Goal: Task Accomplishment & Management: Manage account settings

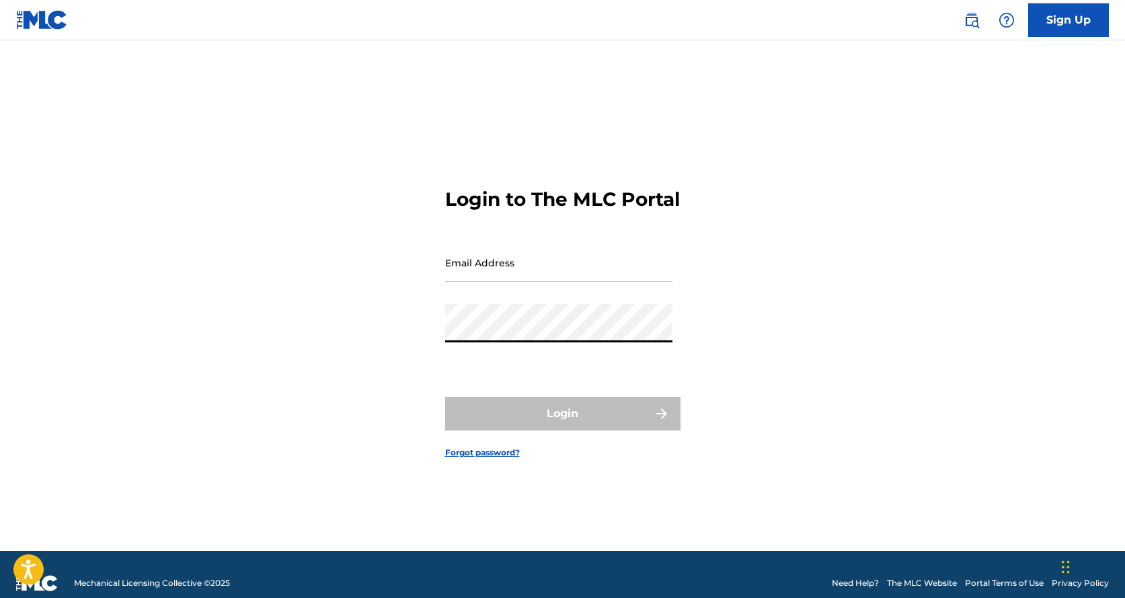
type input "[EMAIL_ADDRESS][DOMAIN_NAME]"
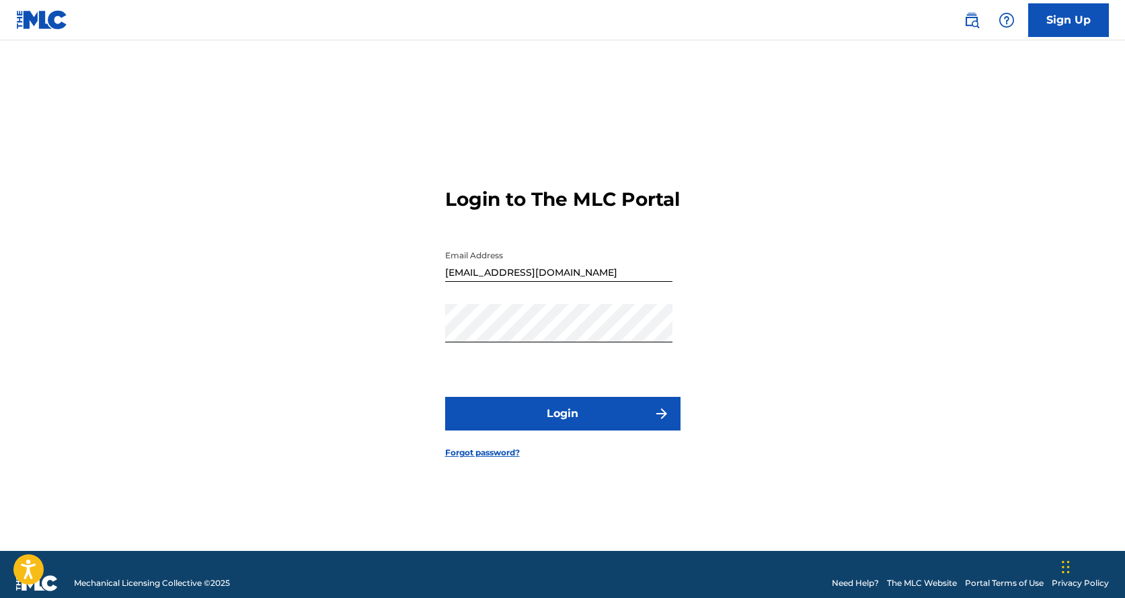
click at [584, 418] on button "Login" at bounding box center [562, 414] width 235 height 34
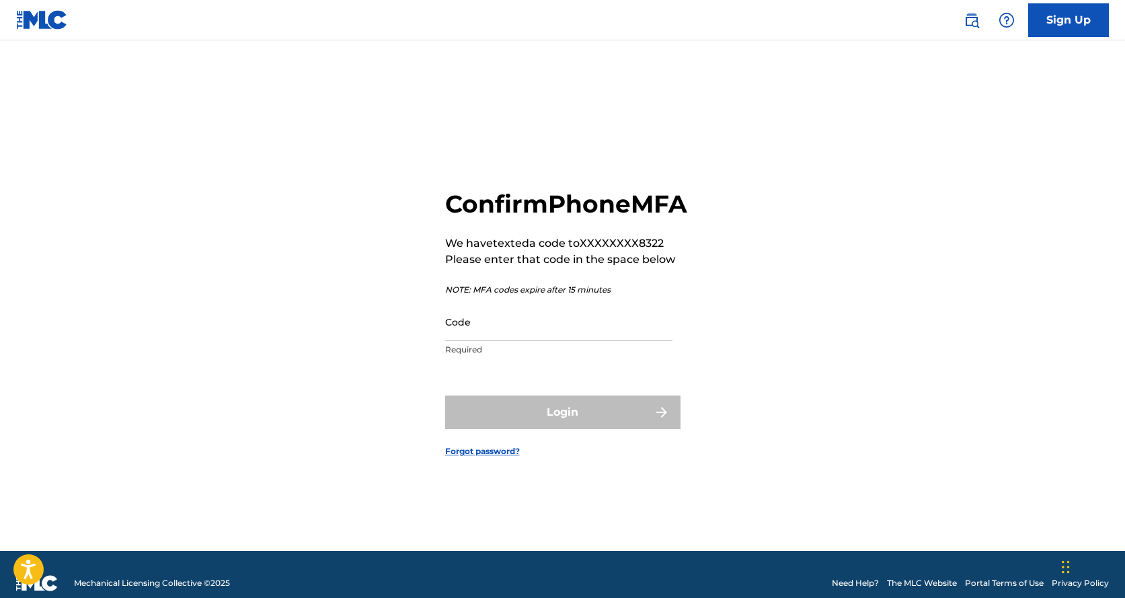
click at [504, 341] on input "Code" at bounding box center [558, 322] width 227 height 38
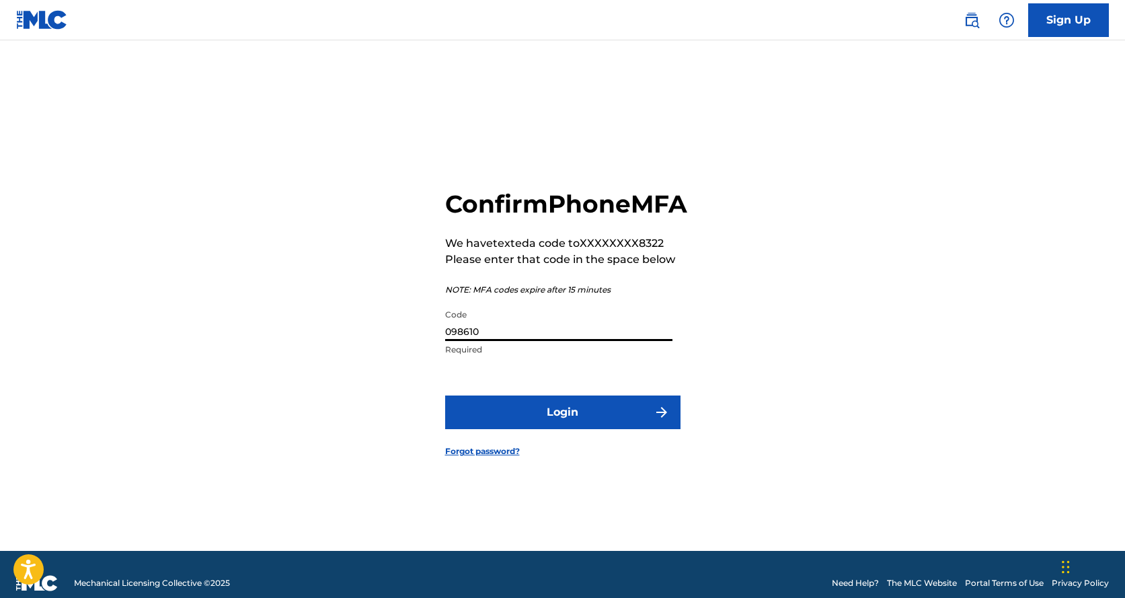
type input "098610"
click at [578, 418] on button "Login" at bounding box center [562, 412] width 235 height 34
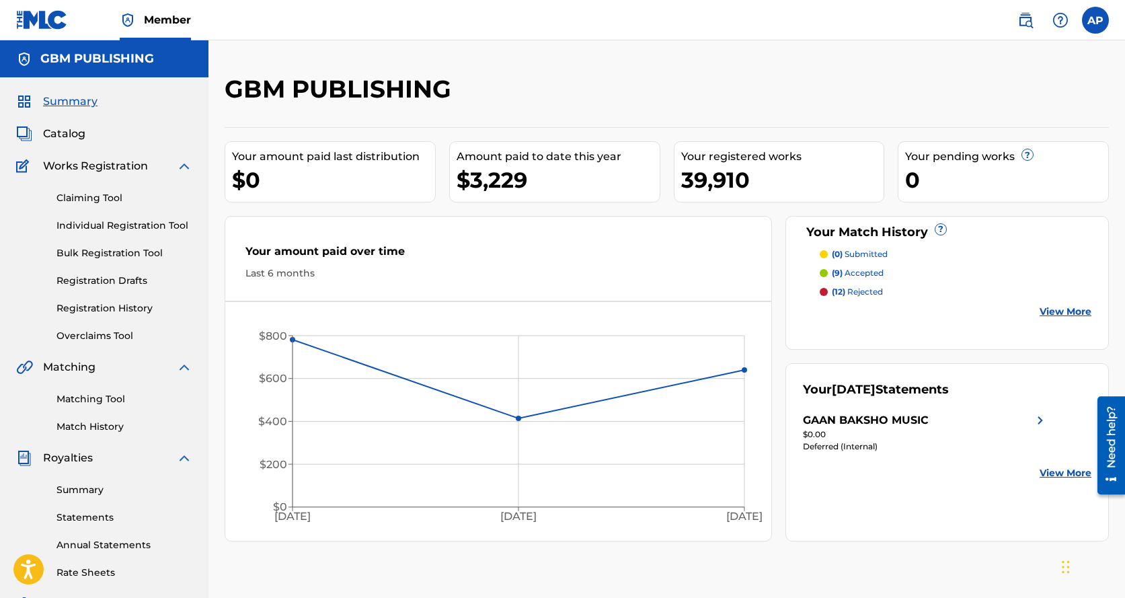
click at [87, 487] on link "Summary" at bounding box center [124, 490] width 136 height 14
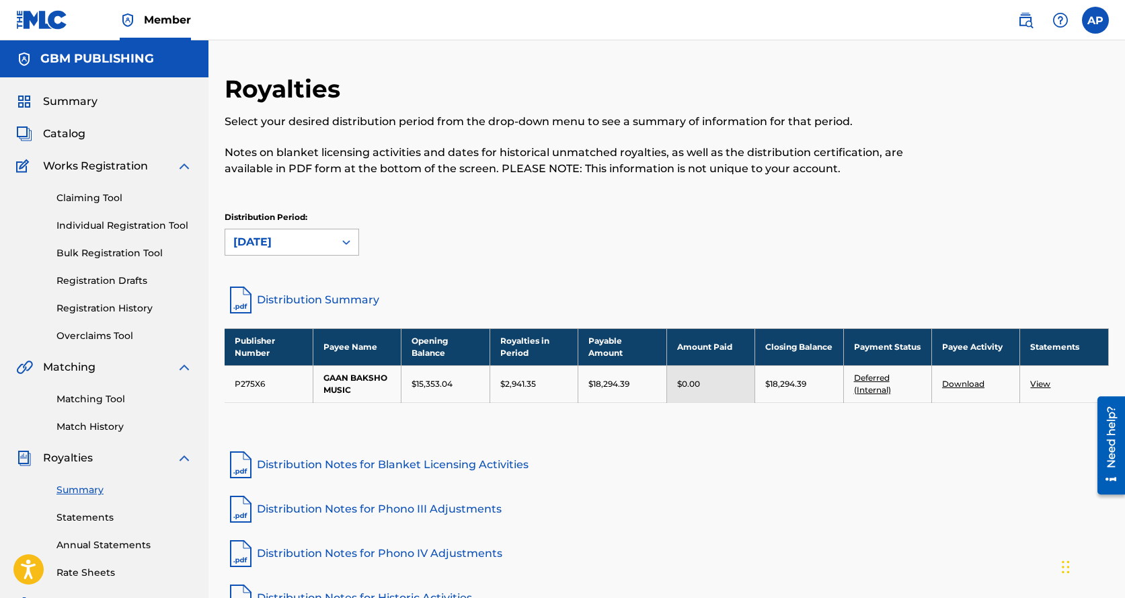
click at [262, 245] on div "[DATE]" at bounding box center [279, 242] width 93 height 16
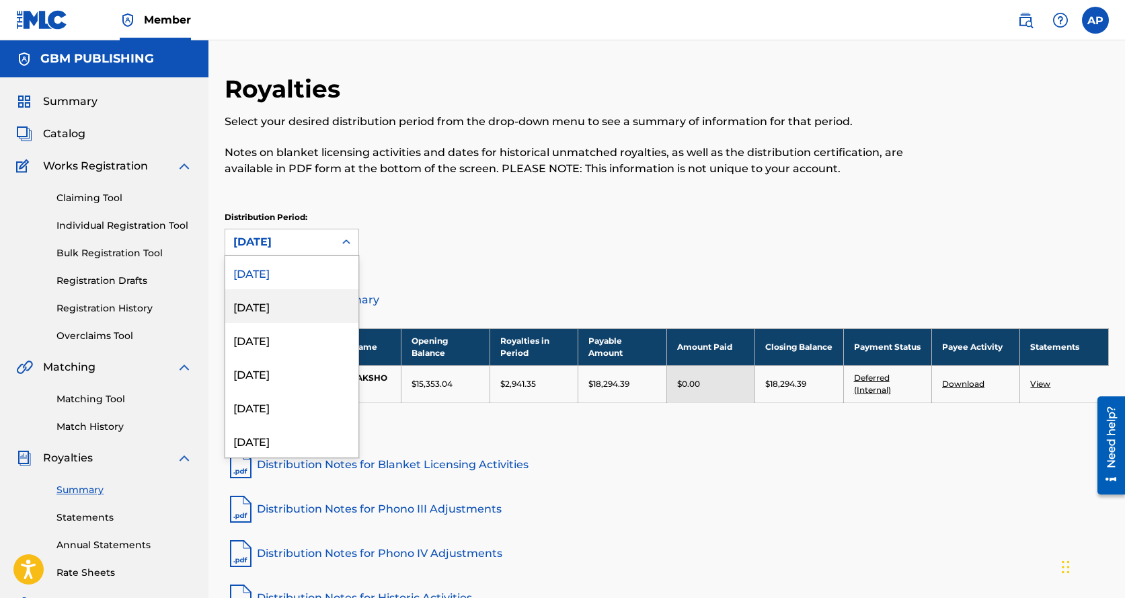
click at [280, 305] on div "[DATE]" at bounding box center [291, 306] width 133 height 34
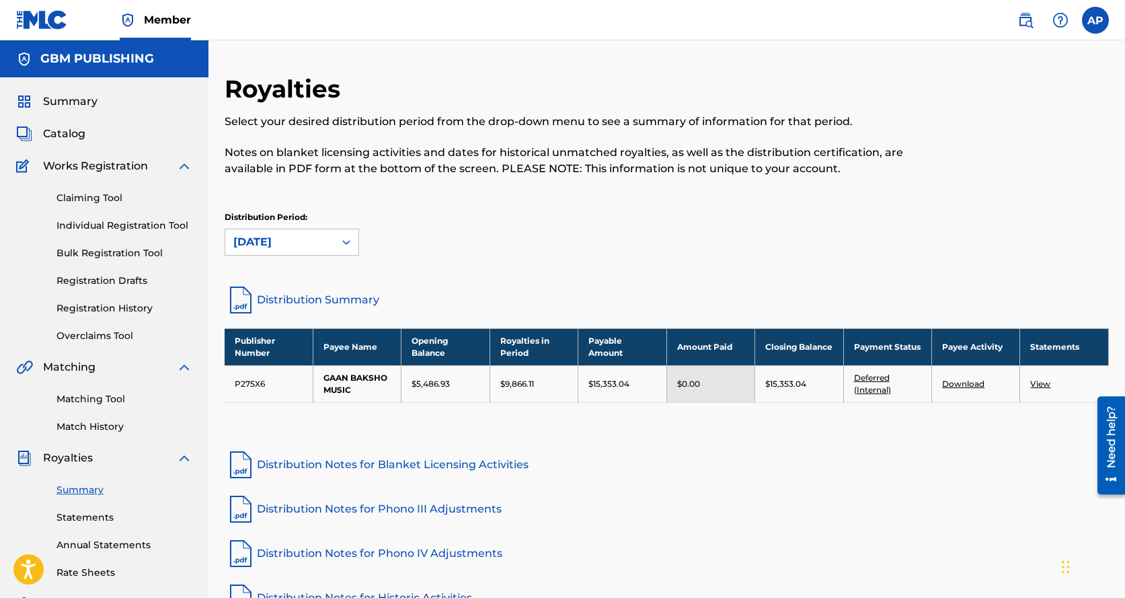
click at [266, 248] on div "[DATE]" at bounding box center [279, 242] width 93 height 16
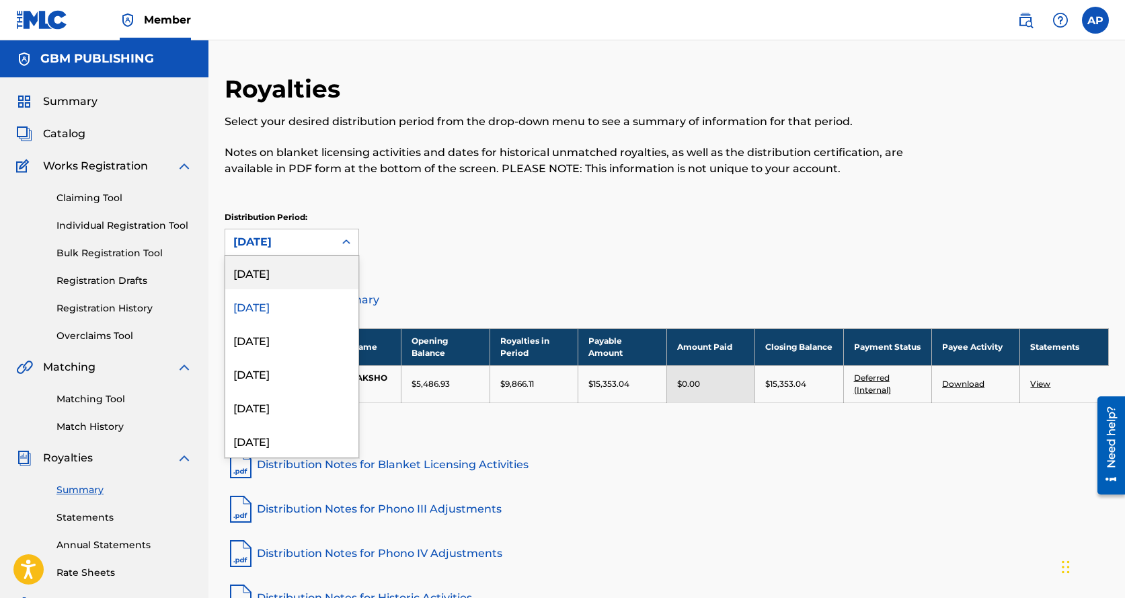
click at [287, 272] on div "[DATE]" at bounding box center [291, 273] width 133 height 34
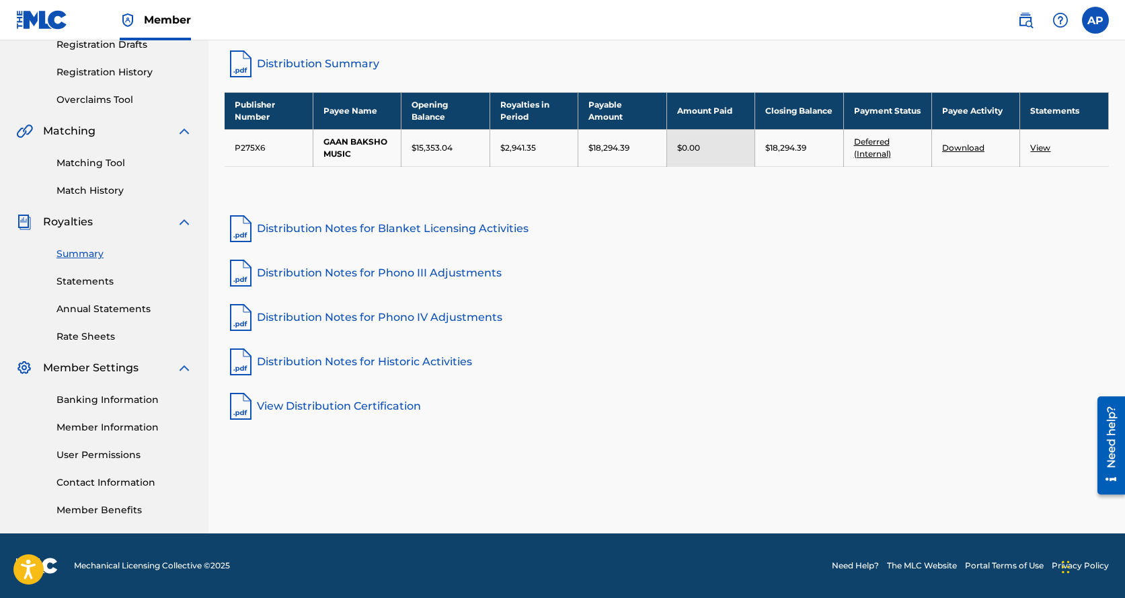
scroll to position [34, 0]
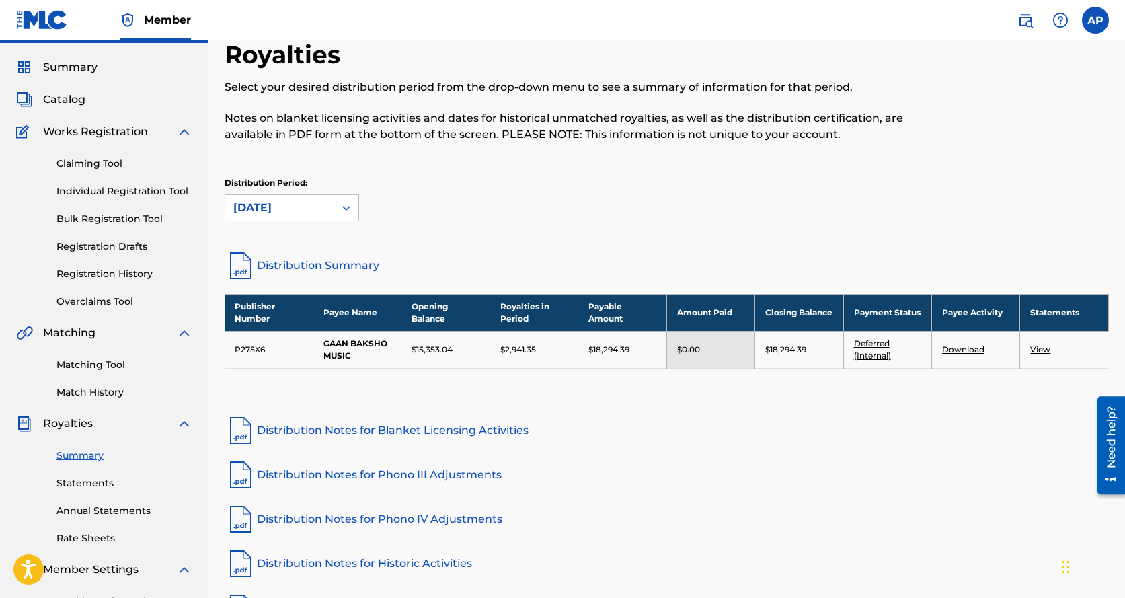
click at [120, 303] on link "Overclaims Tool" at bounding box center [124, 302] width 136 height 14
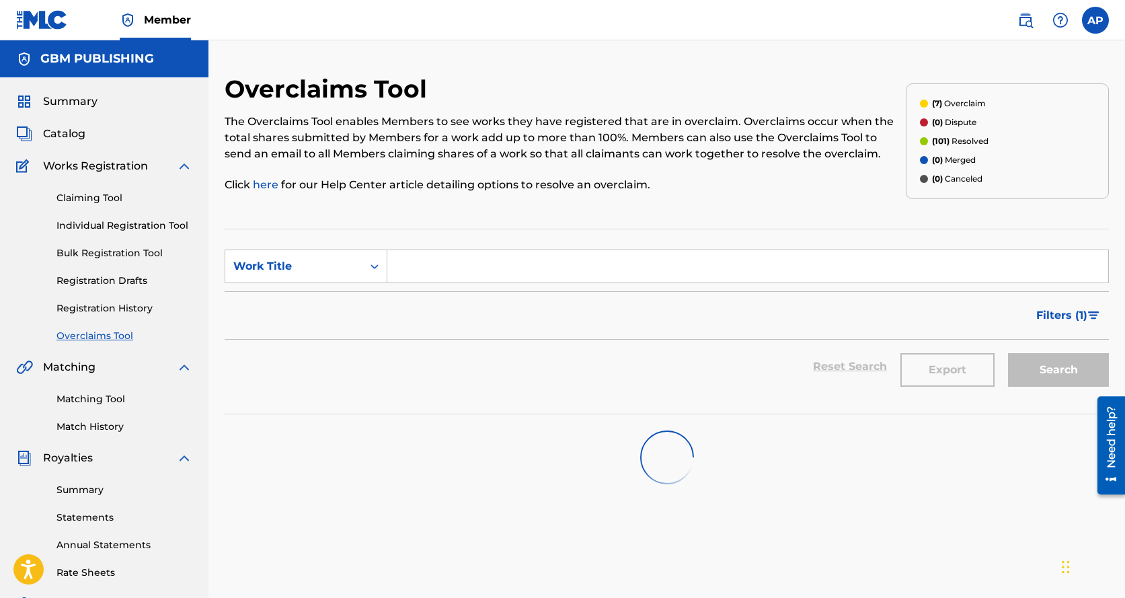
click at [82, 199] on link "Claiming Tool" at bounding box center [124, 198] width 136 height 14
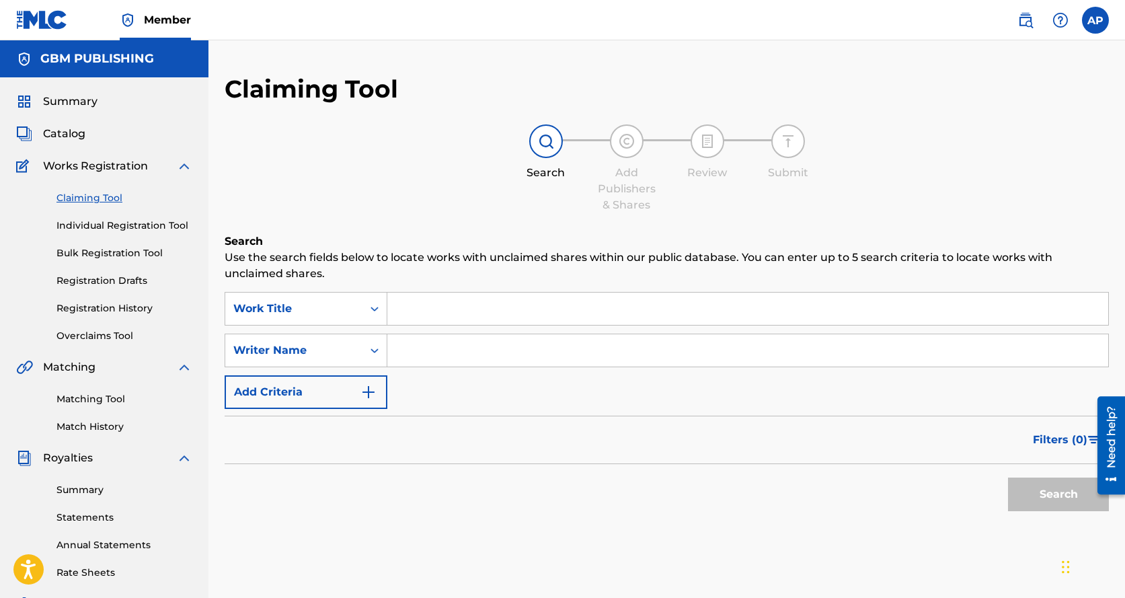
click at [455, 305] on input "Search Form" at bounding box center [747, 308] width 721 height 32
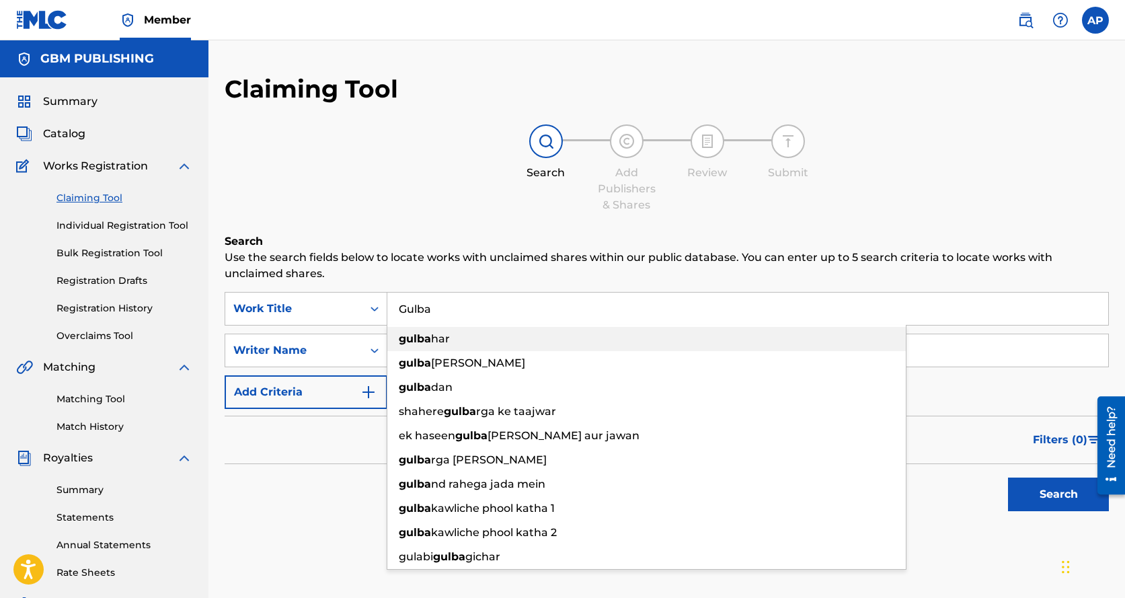
click at [435, 343] on span "har" at bounding box center [440, 338] width 19 height 13
type input "gulbahar"
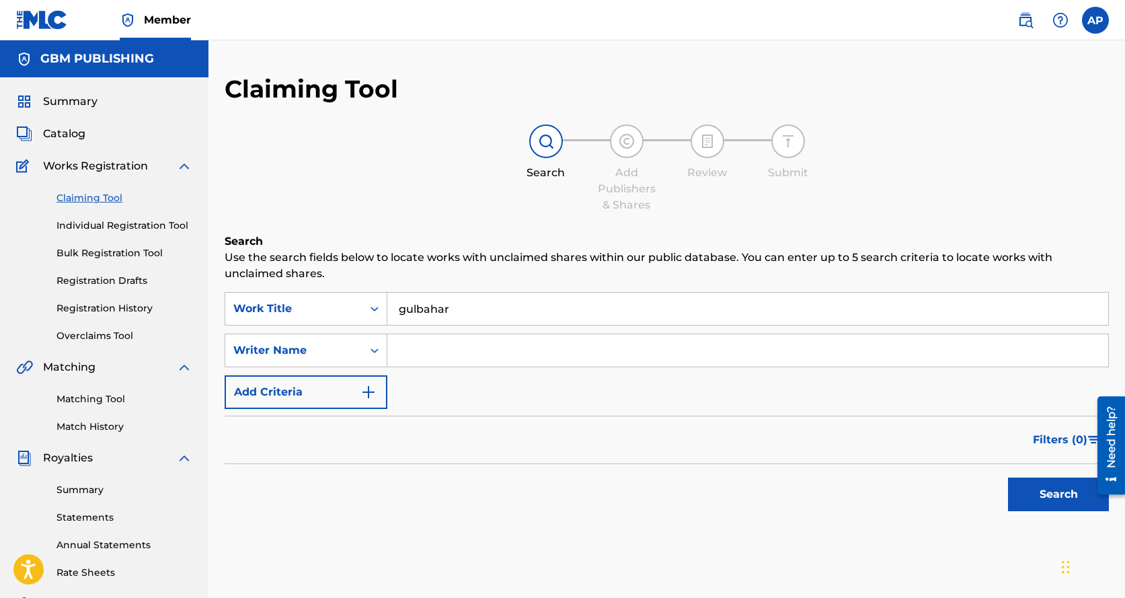
click at [1040, 493] on button "Search" at bounding box center [1058, 494] width 101 height 34
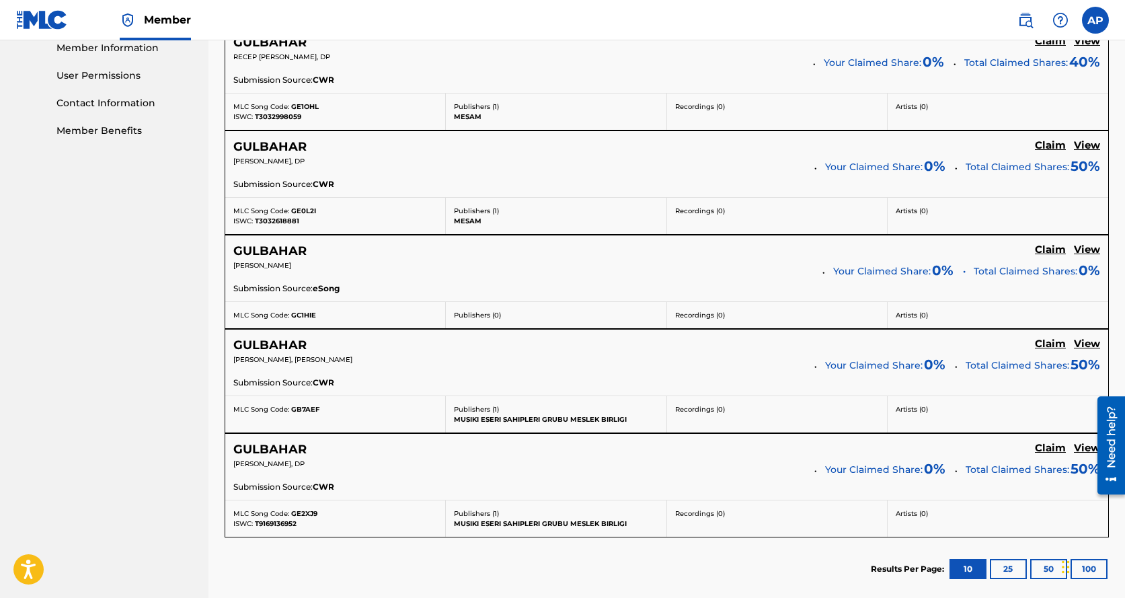
scroll to position [682, 0]
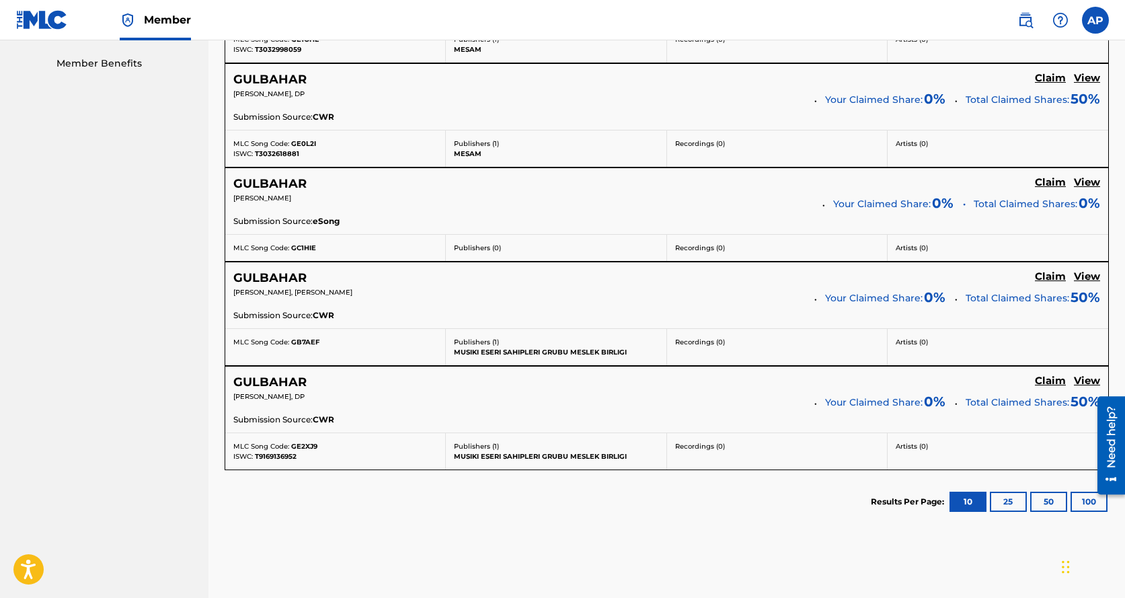
click at [1083, 181] on h5 "View" at bounding box center [1087, 182] width 26 height 13
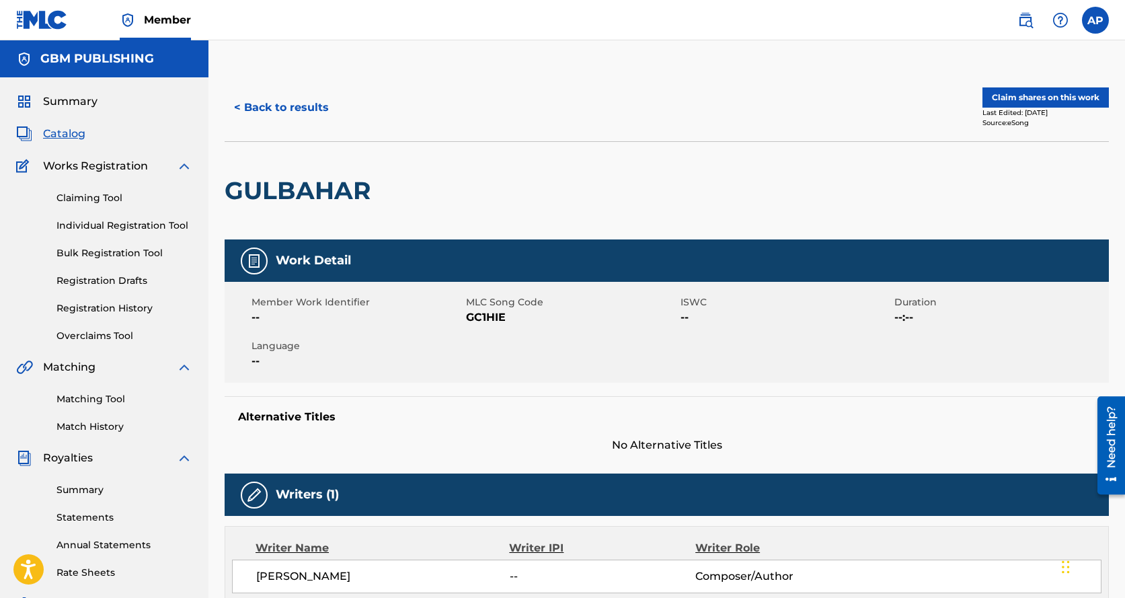
click at [1052, 97] on button "Claim shares on this work" at bounding box center [1045, 97] width 126 height 20
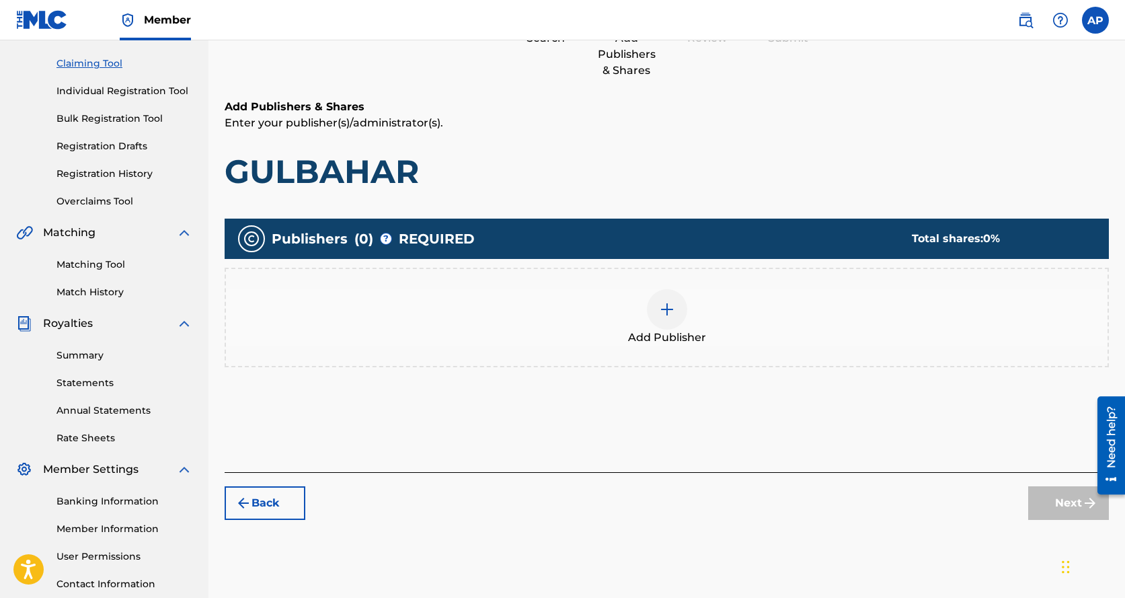
scroll to position [236, 0]
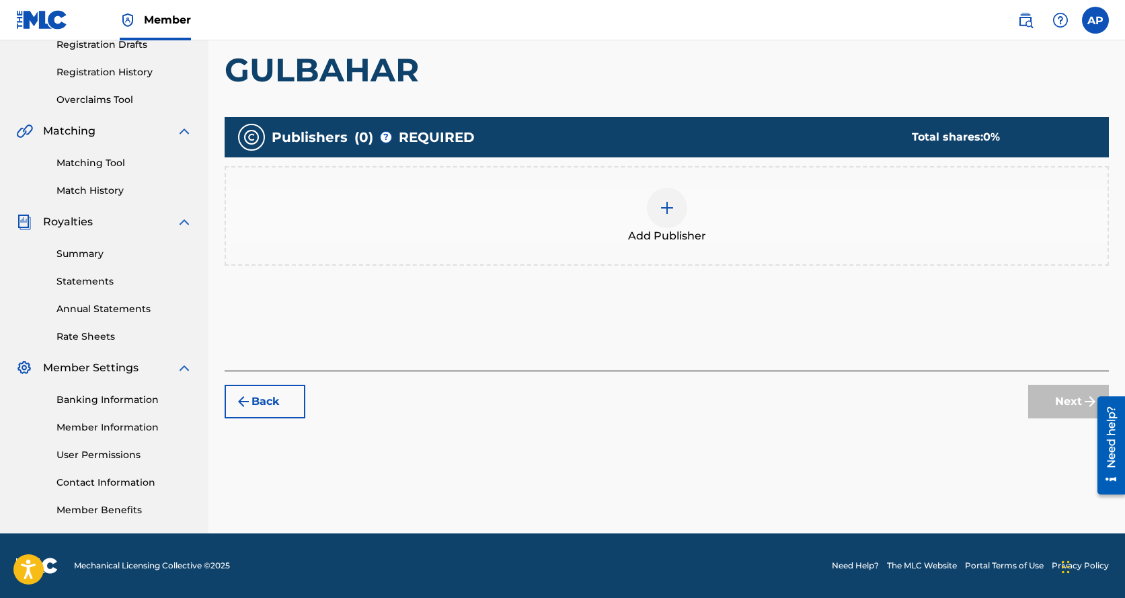
click at [677, 213] on div at bounding box center [667, 208] width 40 height 40
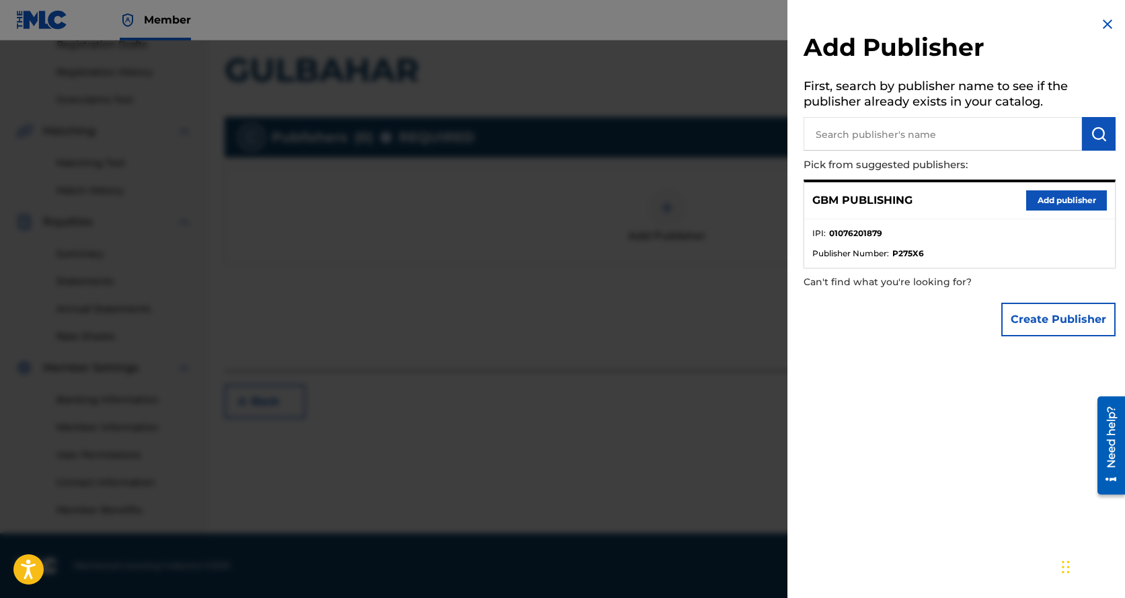
click at [1066, 196] on button "Add publisher" at bounding box center [1066, 200] width 81 height 20
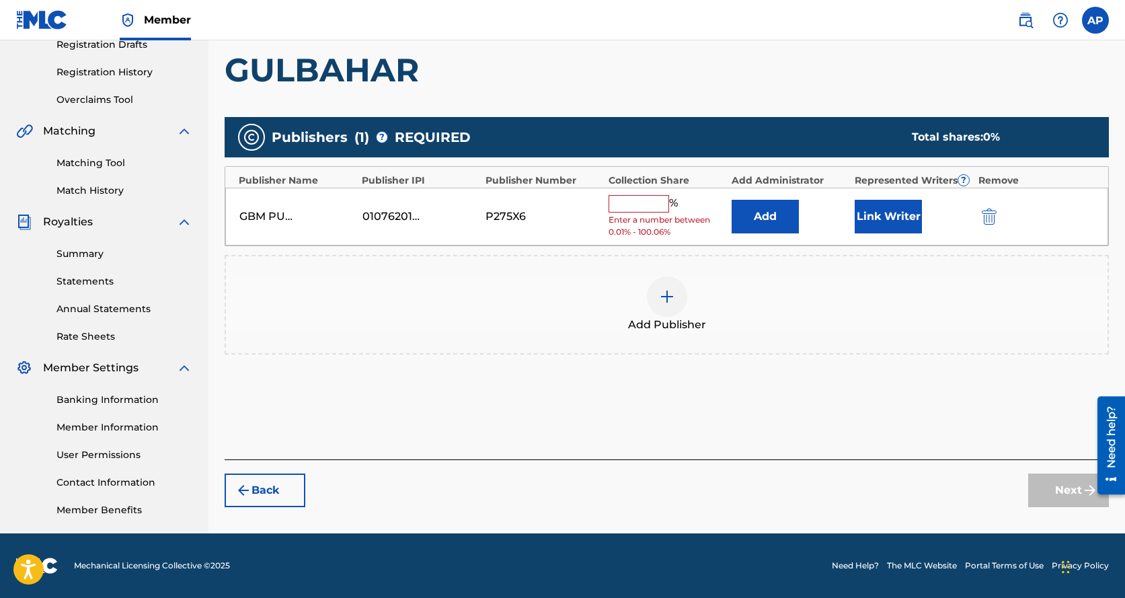
click at [650, 202] on input "text" at bounding box center [639, 203] width 61 height 17
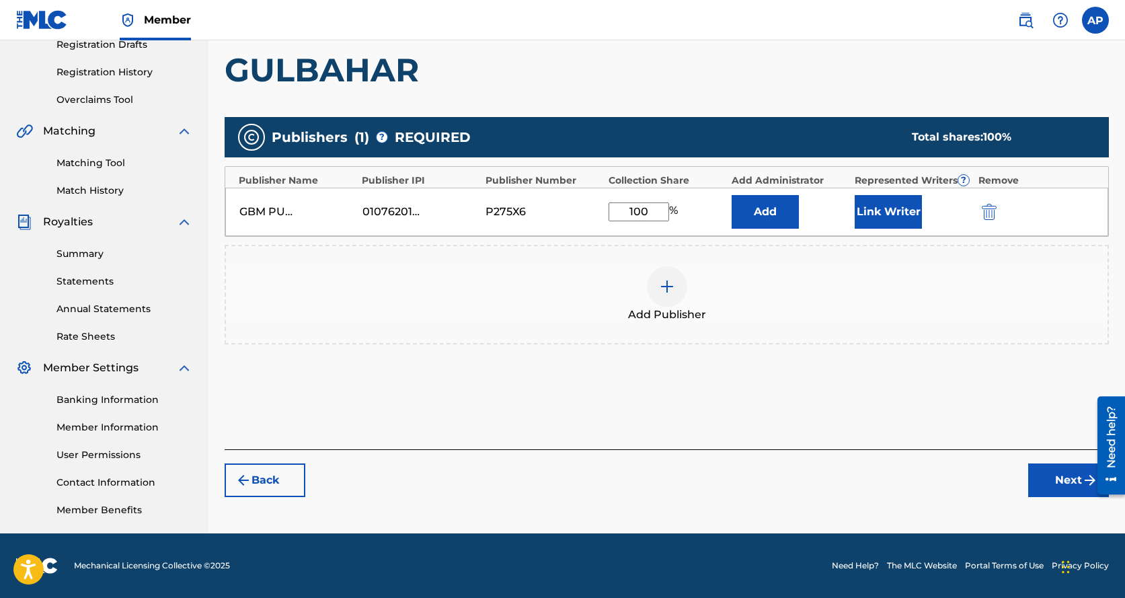
type input "100"
click at [857, 325] on div "Add Publisher" at bounding box center [667, 295] width 884 height 100
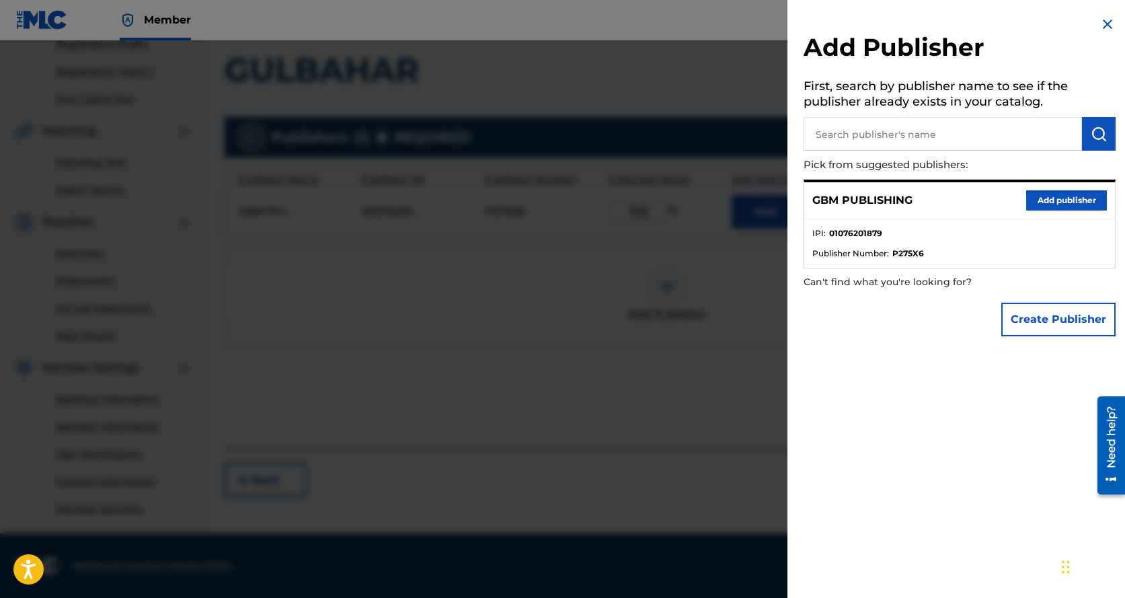
click at [1058, 196] on button "Add publisher" at bounding box center [1066, 200] width 81 height 20
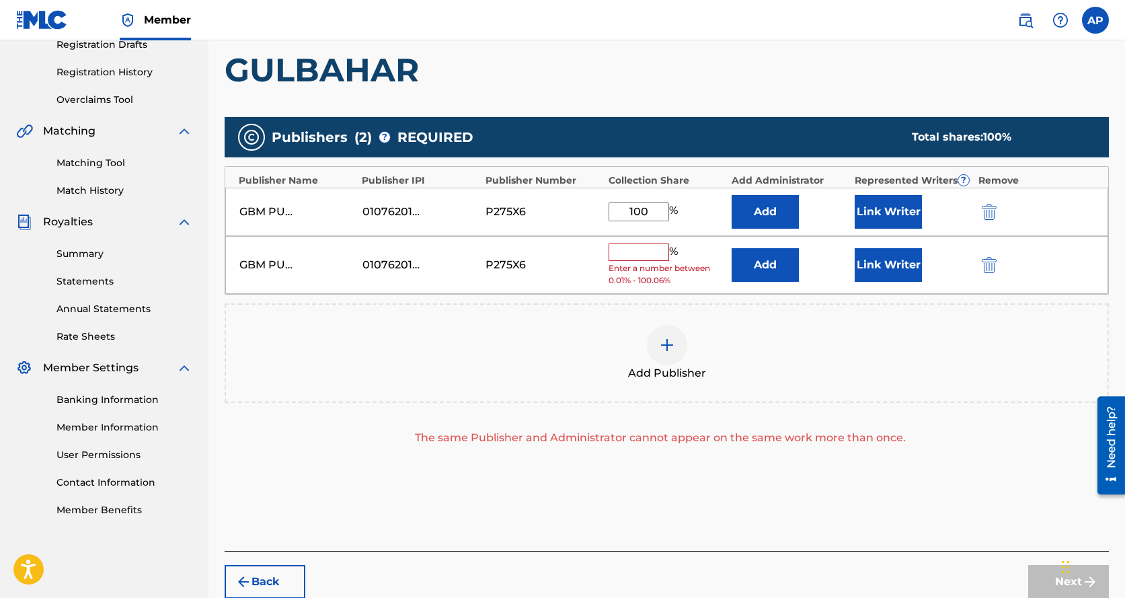
click at [977, 270] on div "GBM PUBLISHING 01076201879 P275X6 % Enter a number between 0.01% - 100.06% Add …" at bounding box center [666, 265] width 883 height 58
click at [985, 266] on img "submit" at bounding box center [989, 265] width 15 height 16
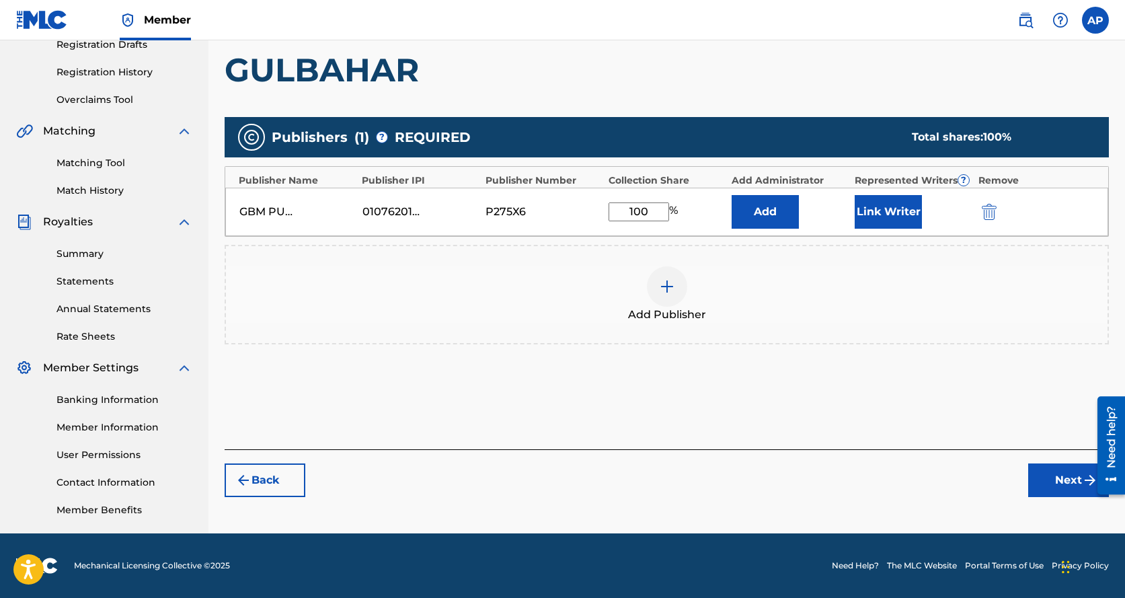
click at [1062, 479] on button "Next" at bounding box center [1068, 480] width 81 height 34
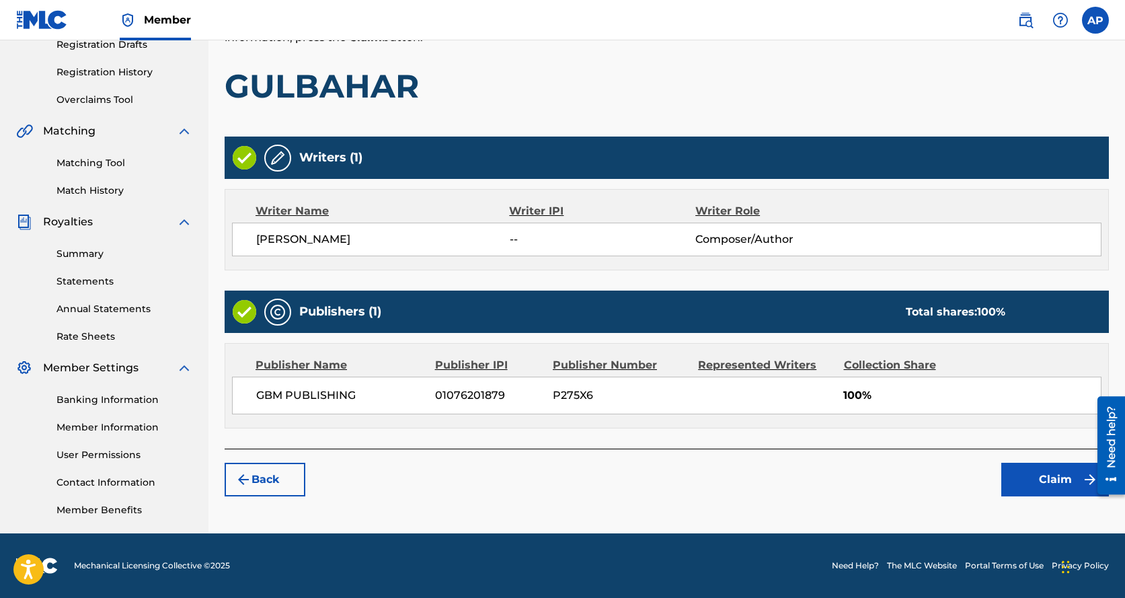
click at [1036, 478] on button "Claim" at bounding box center [1055, 480] width 108 height 34
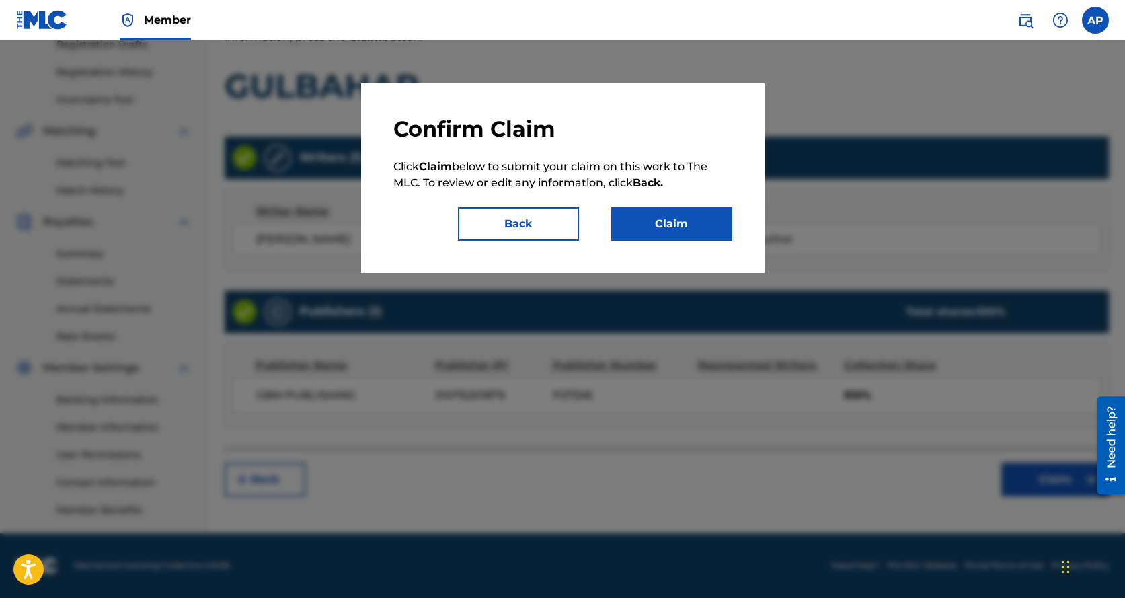
click at [666, 229] on button "Claim" at bounding box center [671, 224] width 121 height 34
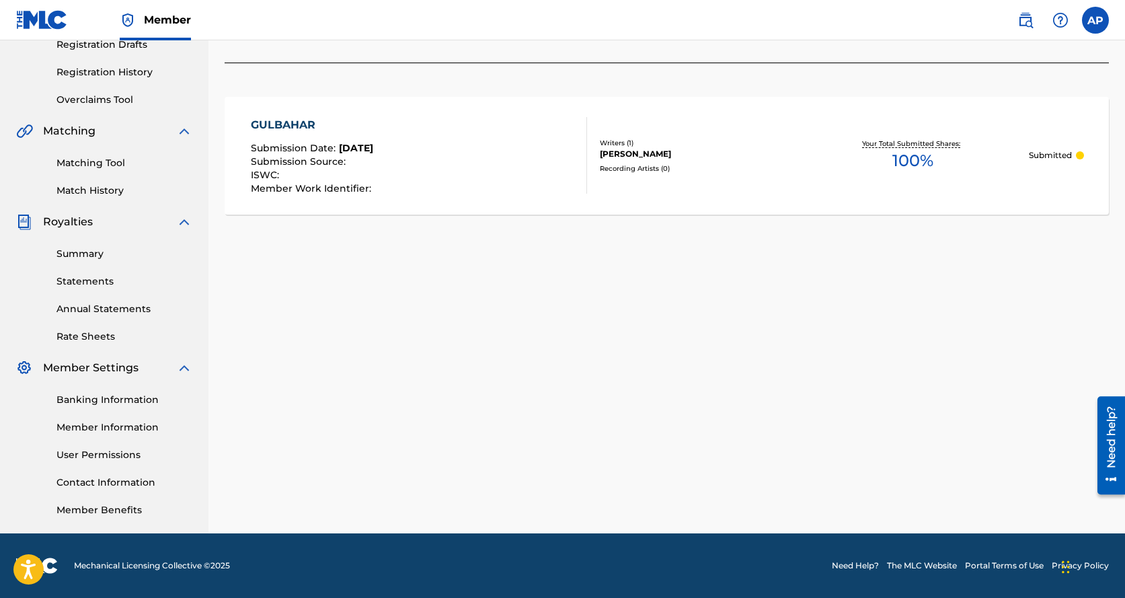
scroll to position [0, 0]
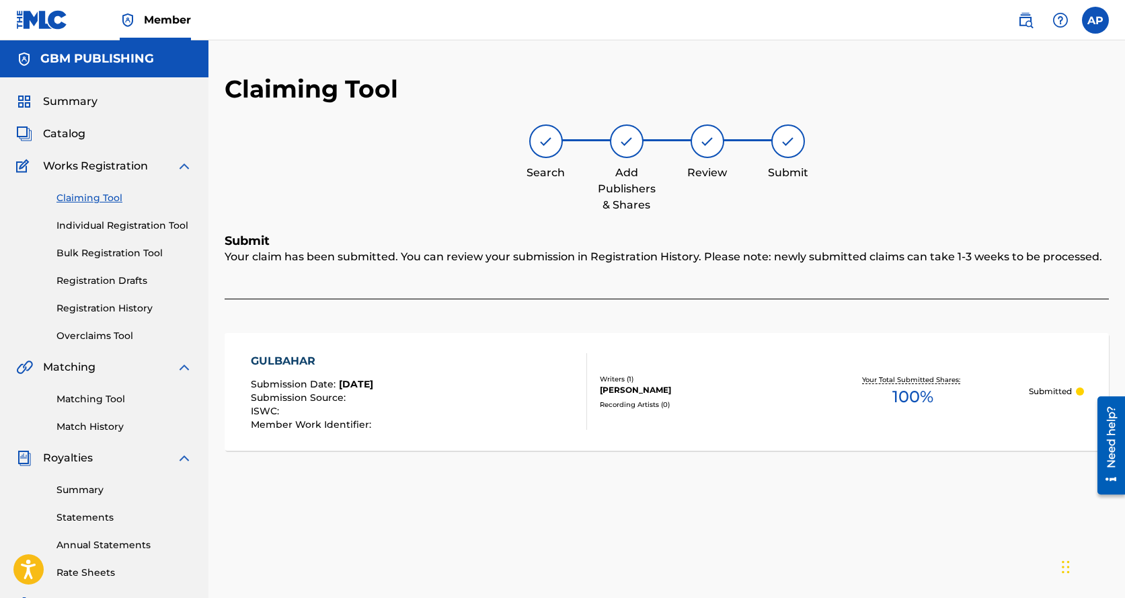
click at [102, 398] on link "Matching Tool" at bounding box center [124, 399] width 136 height 14
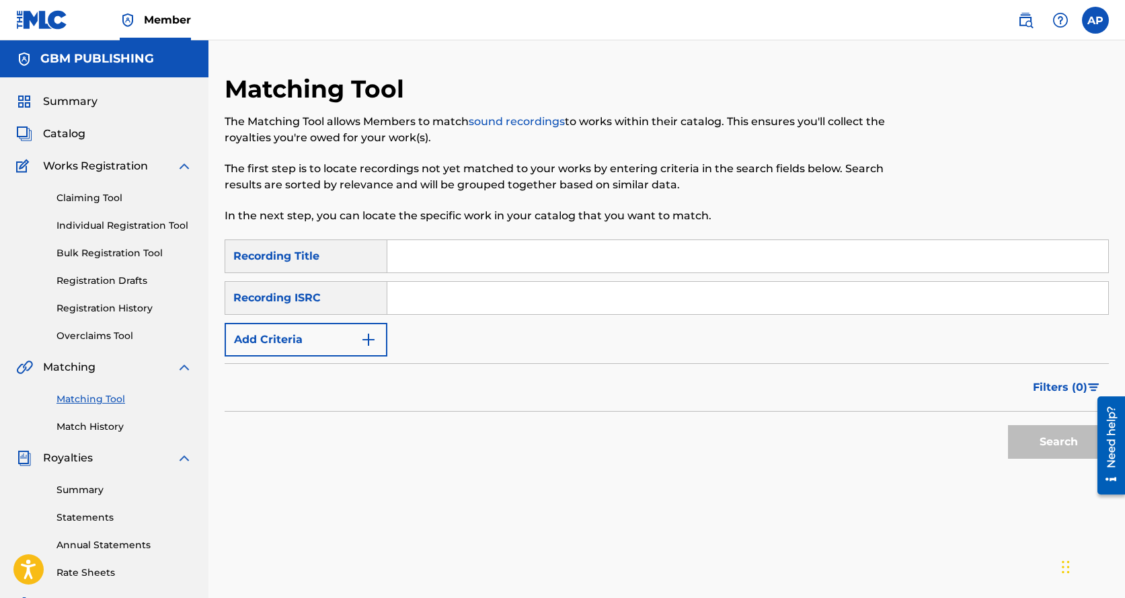
click at [484, 259] on input "Search Form" at bounding box center [747, 256] width 721 height 32
type input "Gulbahar"
click at [1008, 425] on button "Search" at bounding box center [1058, 442] width 101 height 34
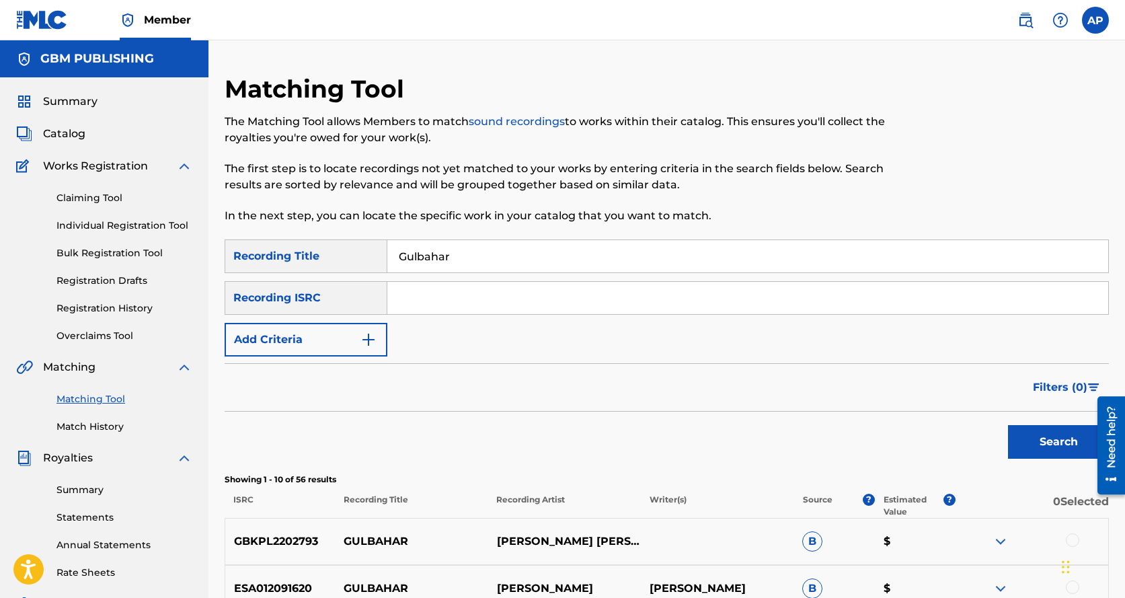
click at [79, 102] on span "Summary" at bounding box center [70, 101] width 54 height 16
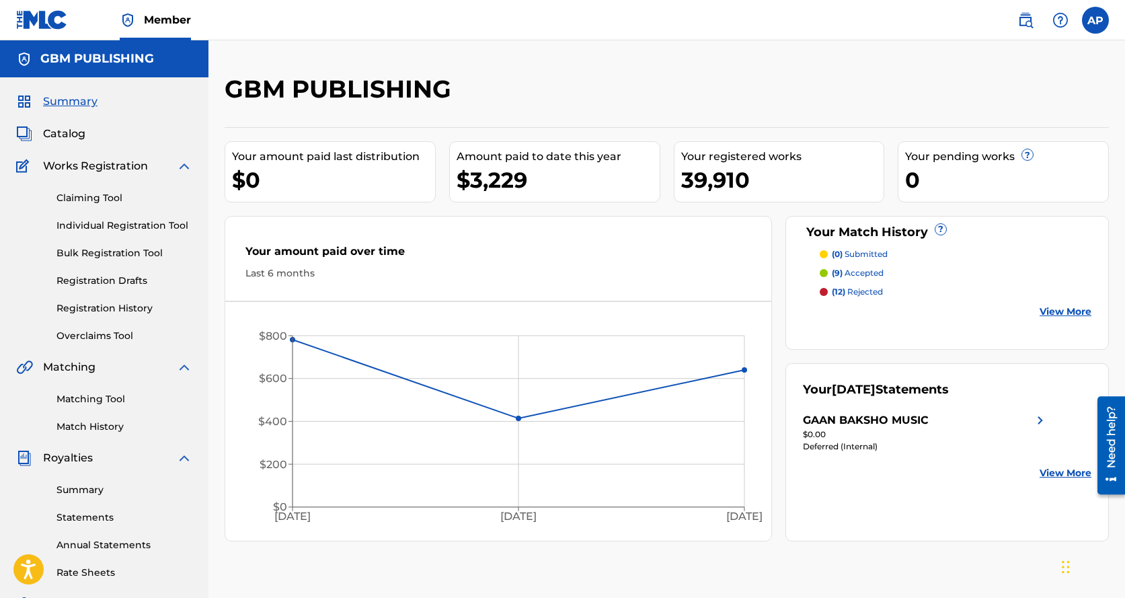
click at [100, 331] on link "Overclaims Tool" at bounding box center [124, 336] width 136 height 14
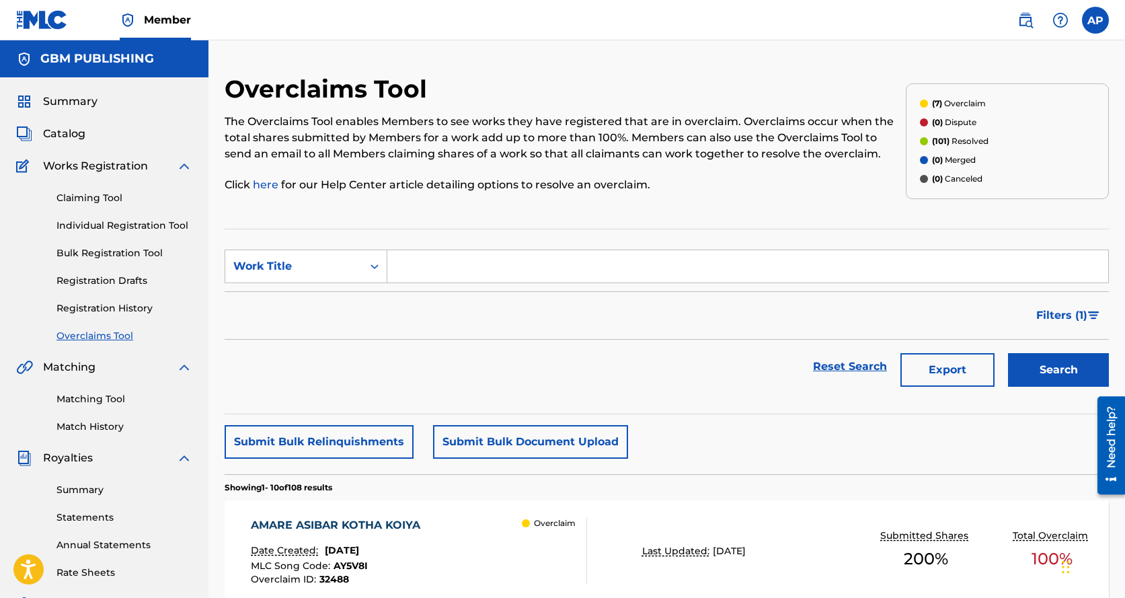
scroll to position [202, 0]
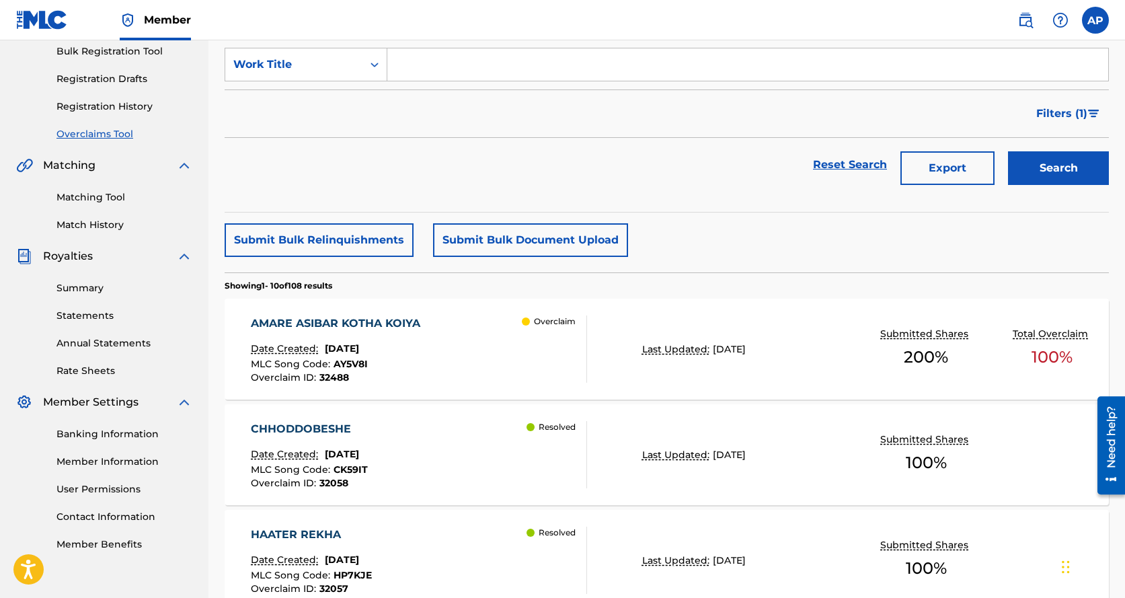
click at [388, 321] on div "AMARE ASIBAR KOTHA KOIYA" at bounding box center [339, 323] width 176 height 16
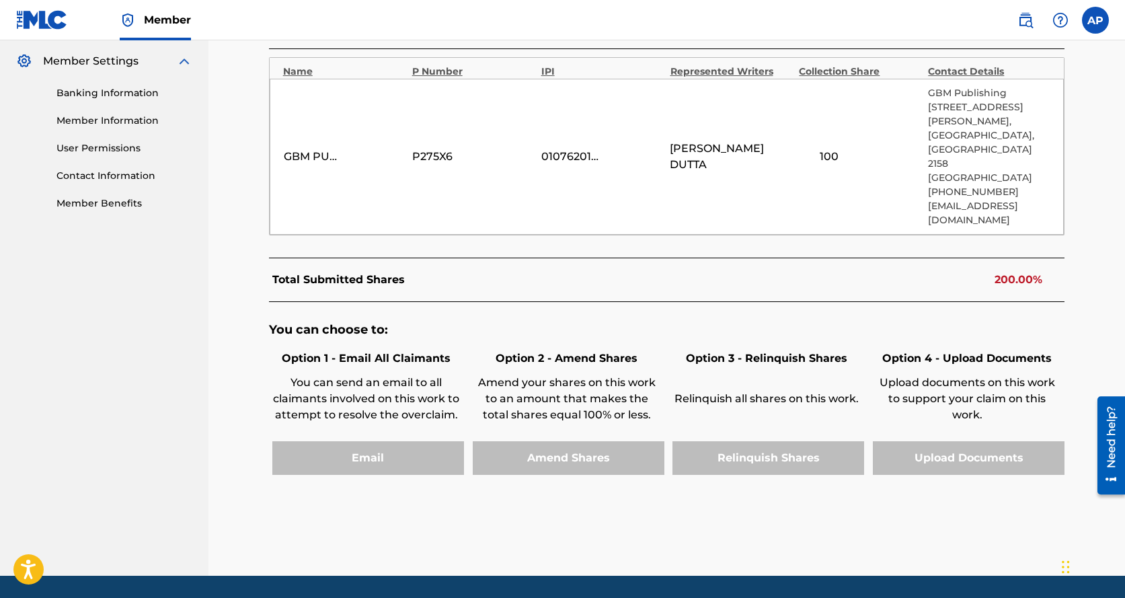
scroll to position [341, 0]
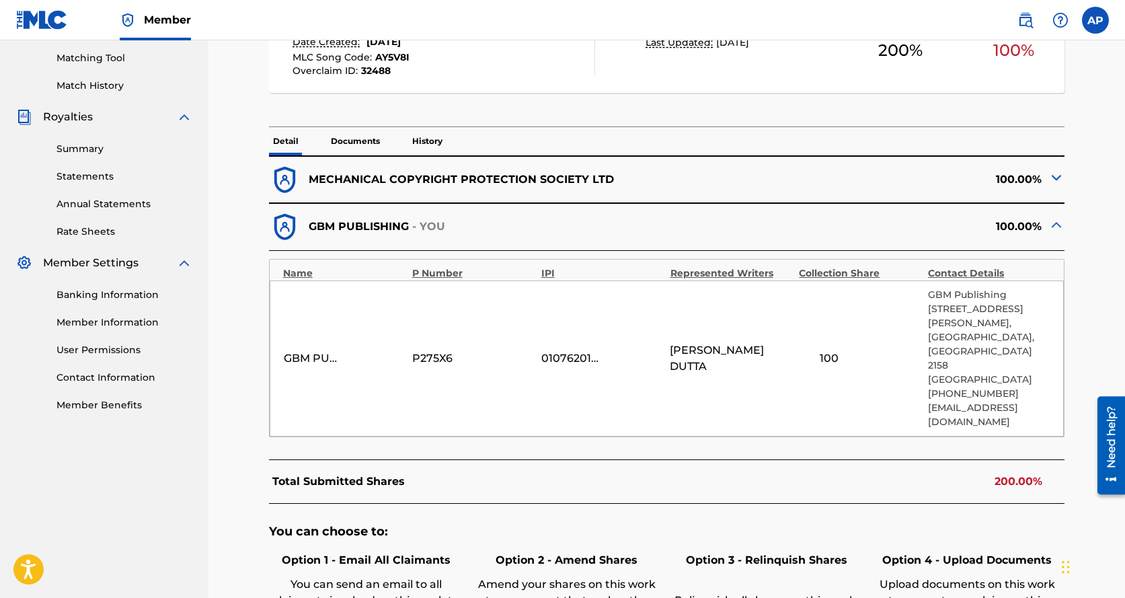
click at [354, 139] on p "Documents" at bounding box center [355, 141] width 57 height 28
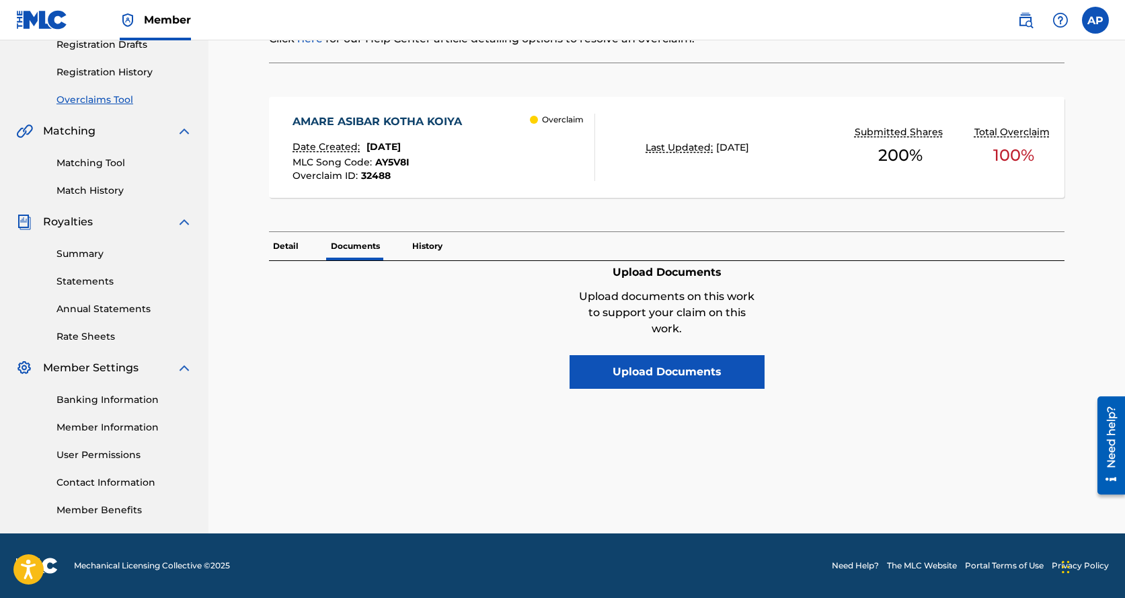
scroll to position [34, 0]
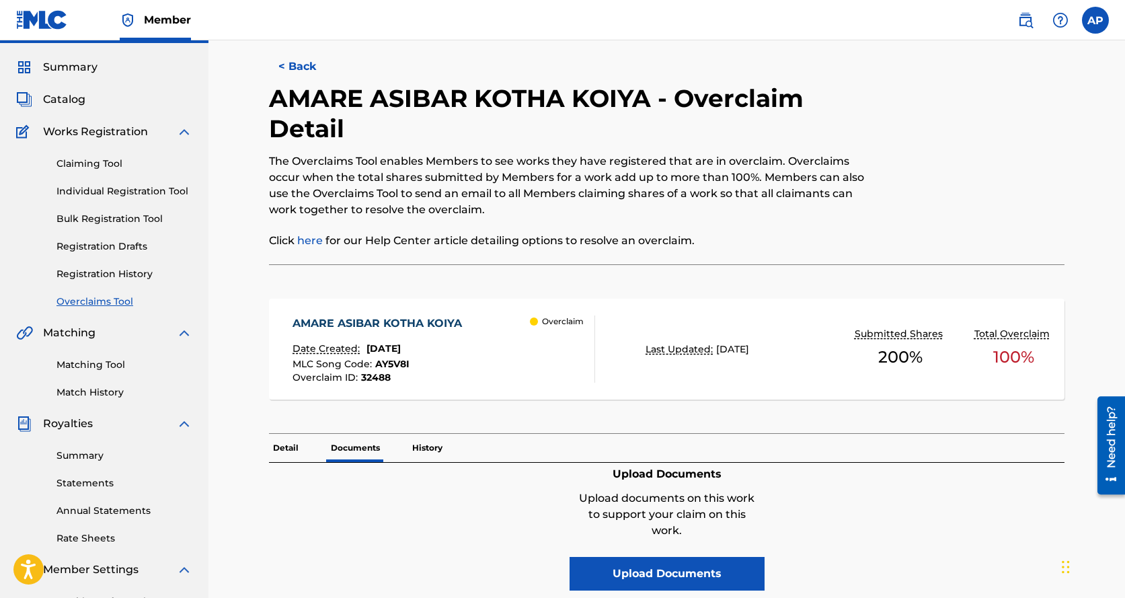
click at [433, 453] on p "History" at bounding box center [427, 448] width 38 height 28
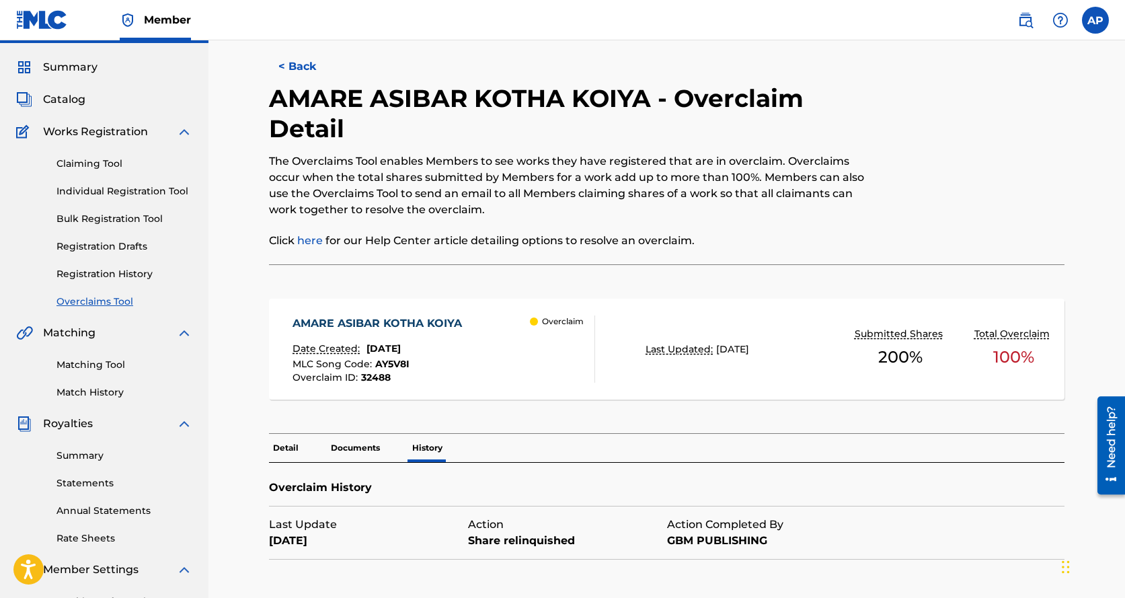
scroll to position [236, 0]
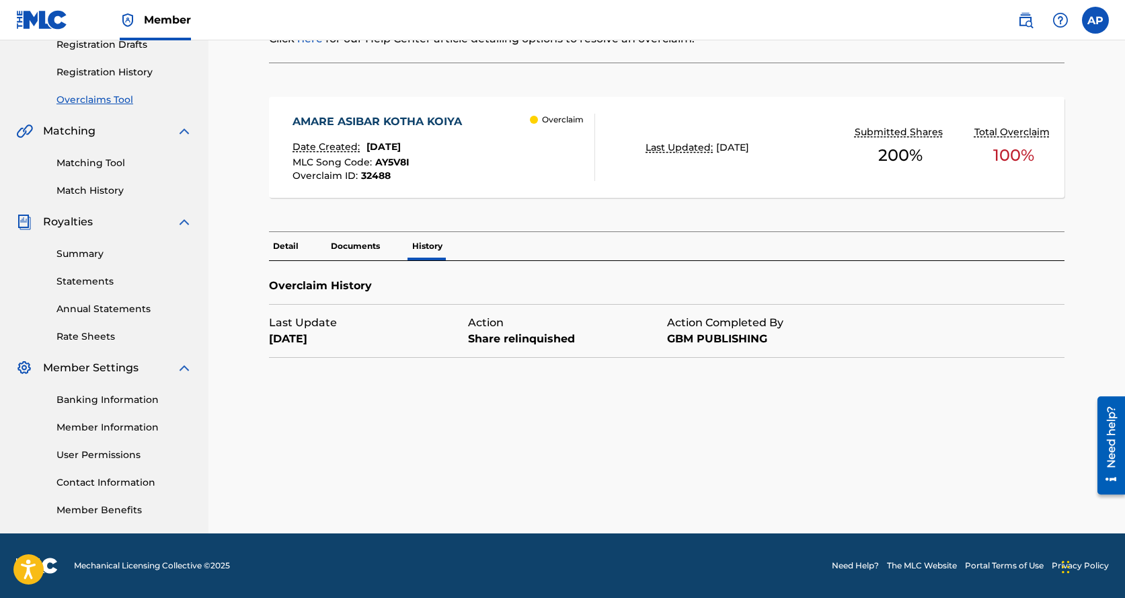
click at [362, 248] on p "Documents" at bounding box center [355, 246] width 57 height 28
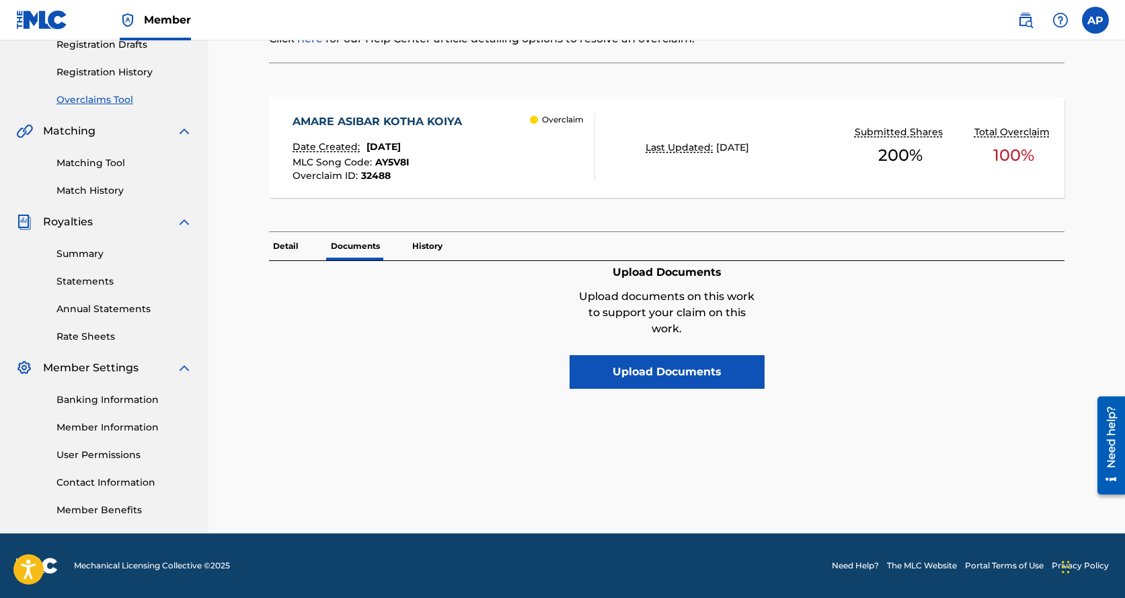
click at [291, 245] on p "Detail" at bounding box center [286, 246] width 34 height 28
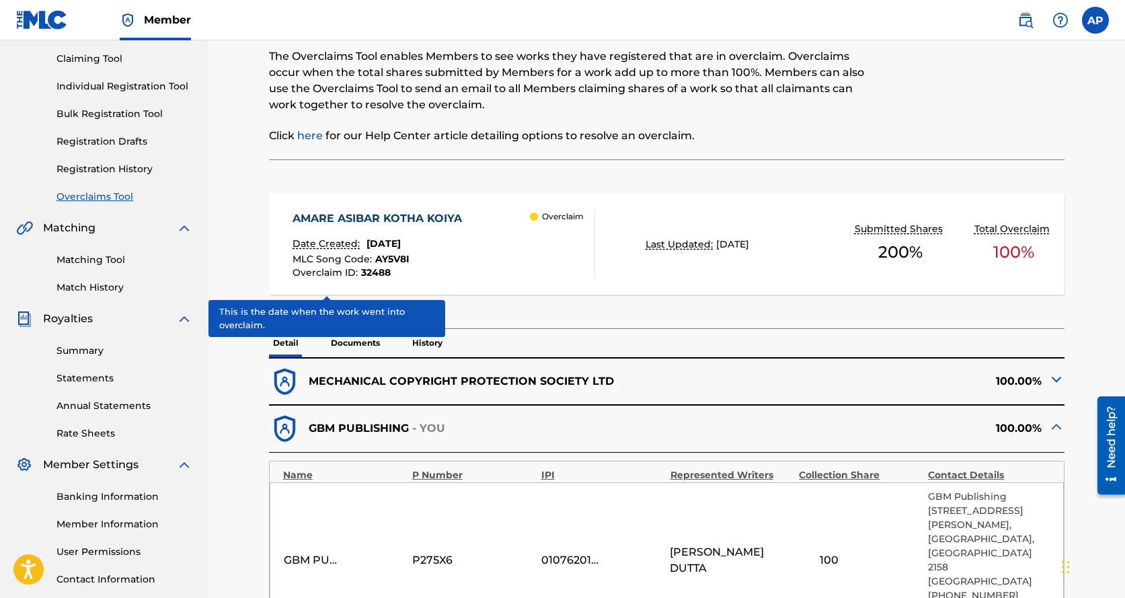
scroll to position [72, 0]
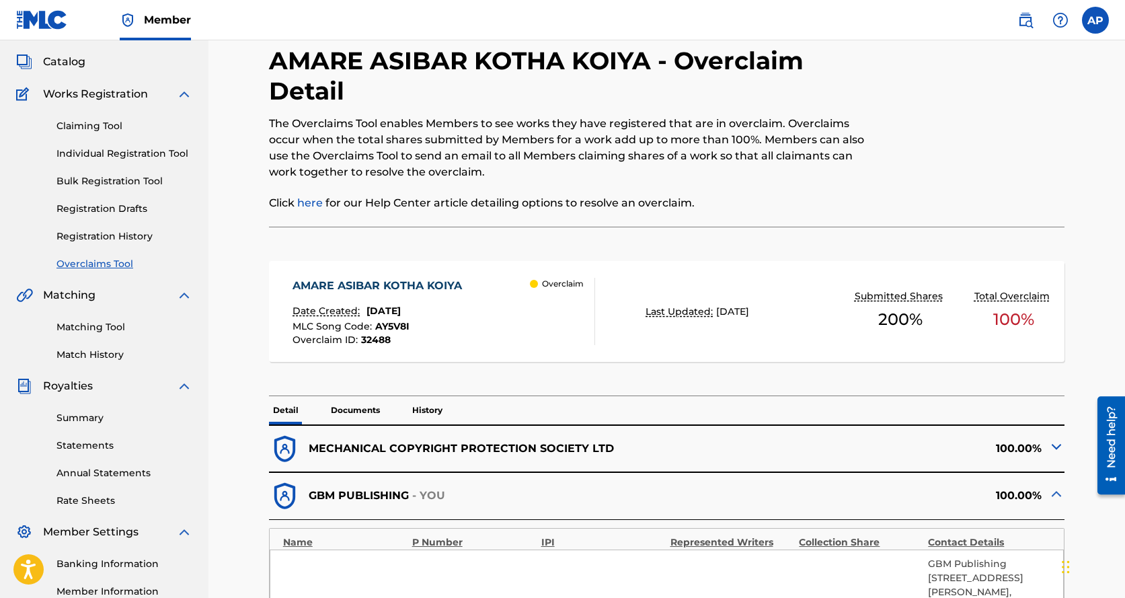
click at [424, 278] on div "AMARE ASIBAR KOTHA KOIYA" at bounding box center [380, 286] width 176 height 16
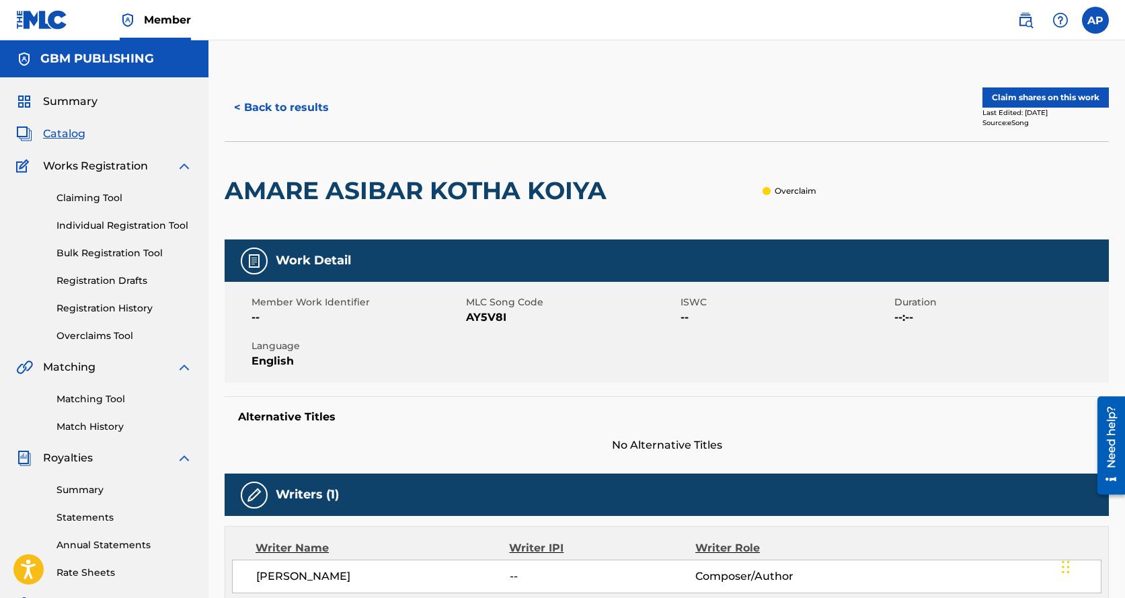
click at [298, 108] on button "< Back to results" at bounding box center [282, 108] width 114 height 34
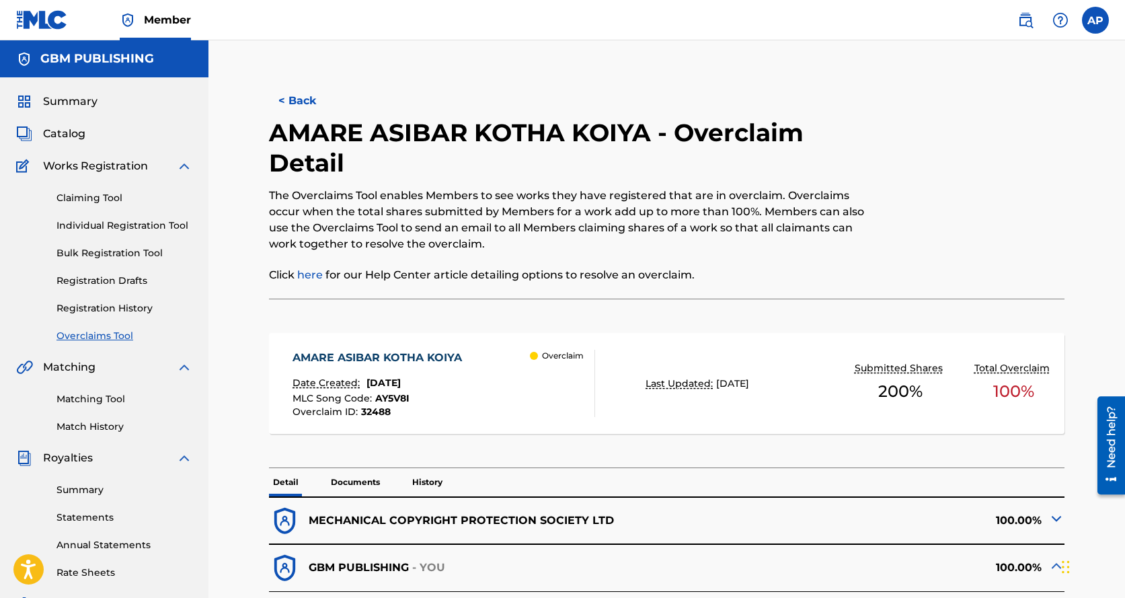
click at [303, 99] on button "< Back" at bounding box center [309, 101] width 81 height 34
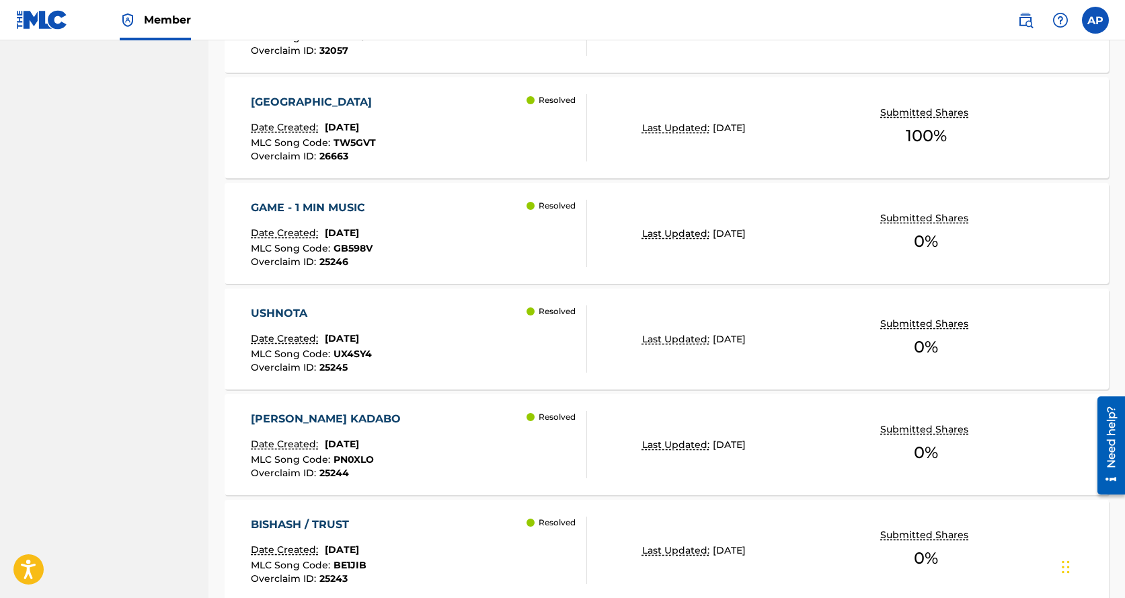
scroll to position [1087, 0]
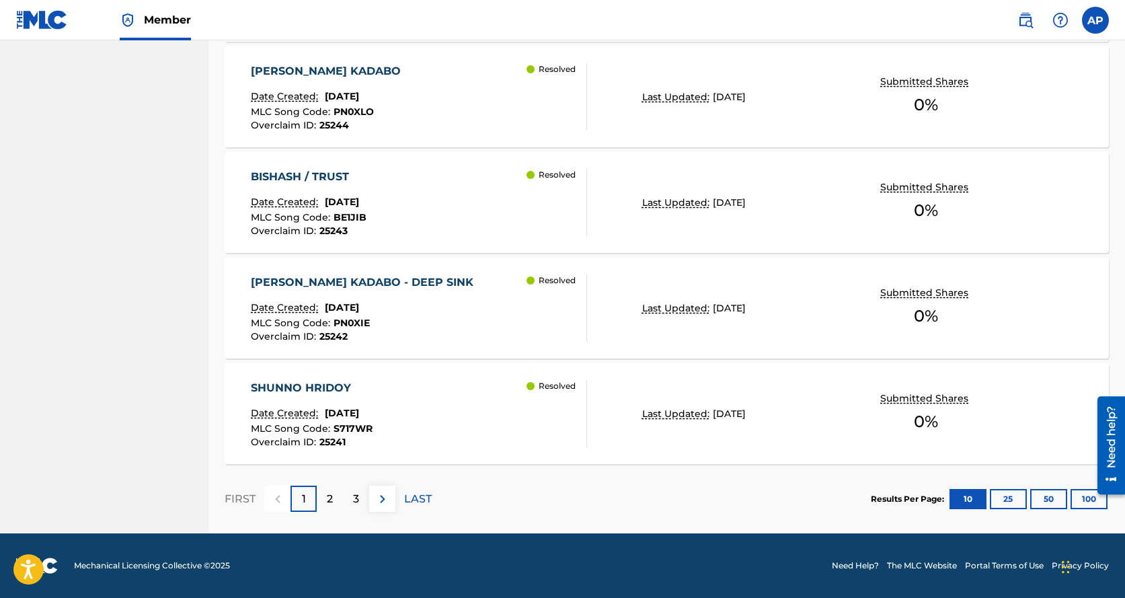
click at [336, 495] on div "2" at bounding box center [330, 498] width 26 height 26
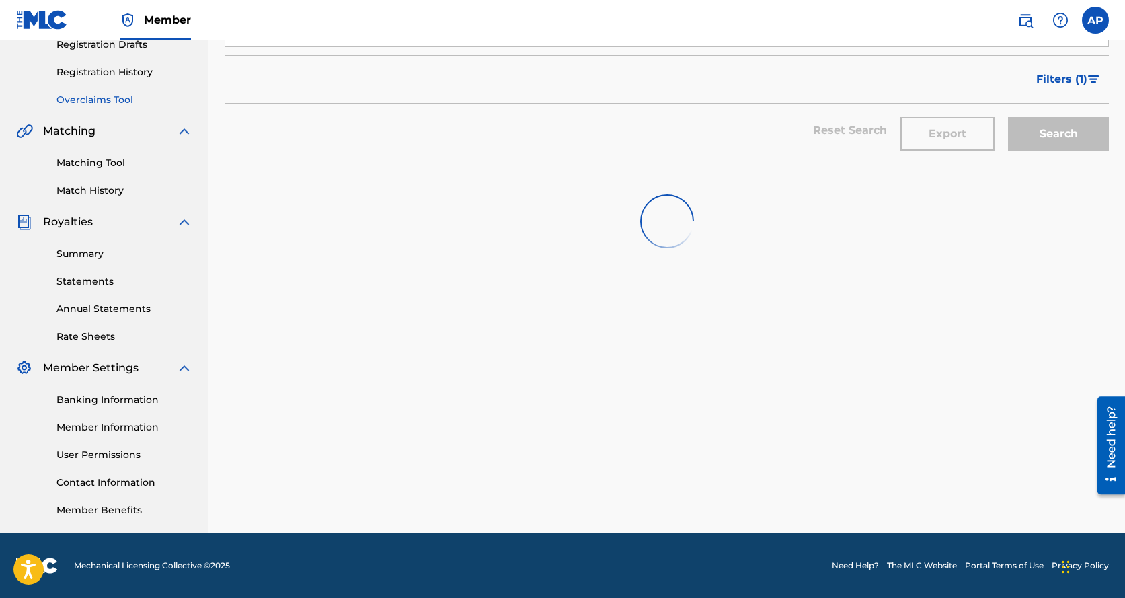
scroll to position [0, 0]
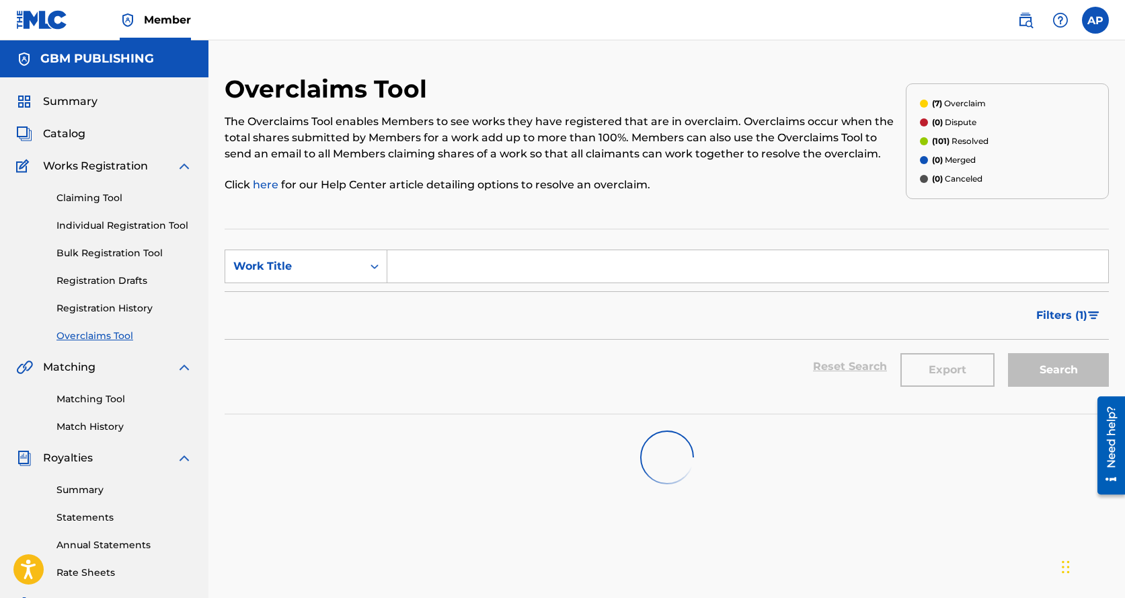
click at [1066, 310] on span "Filters ( 1 )" at bounding box center [1061, 315] width 51 height 16
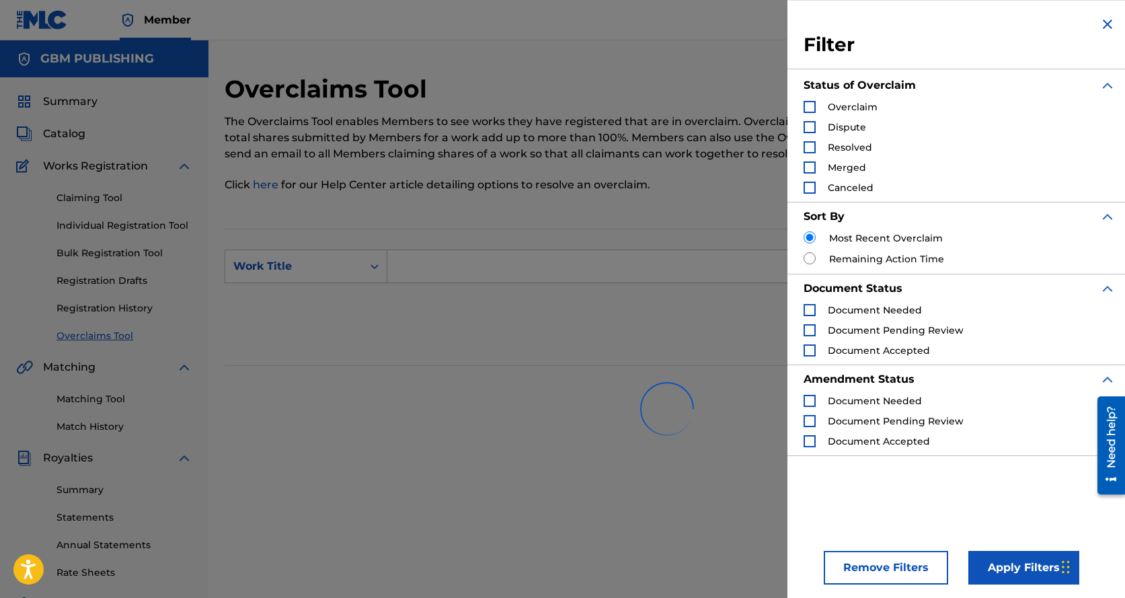
click at [805, 106] on div "Search Form" at bounding box center [809, 107] width 12 height 12
click at [1021, 574] on button "Apply Filters" at bounding box center [1023, 568] width 111 height 34
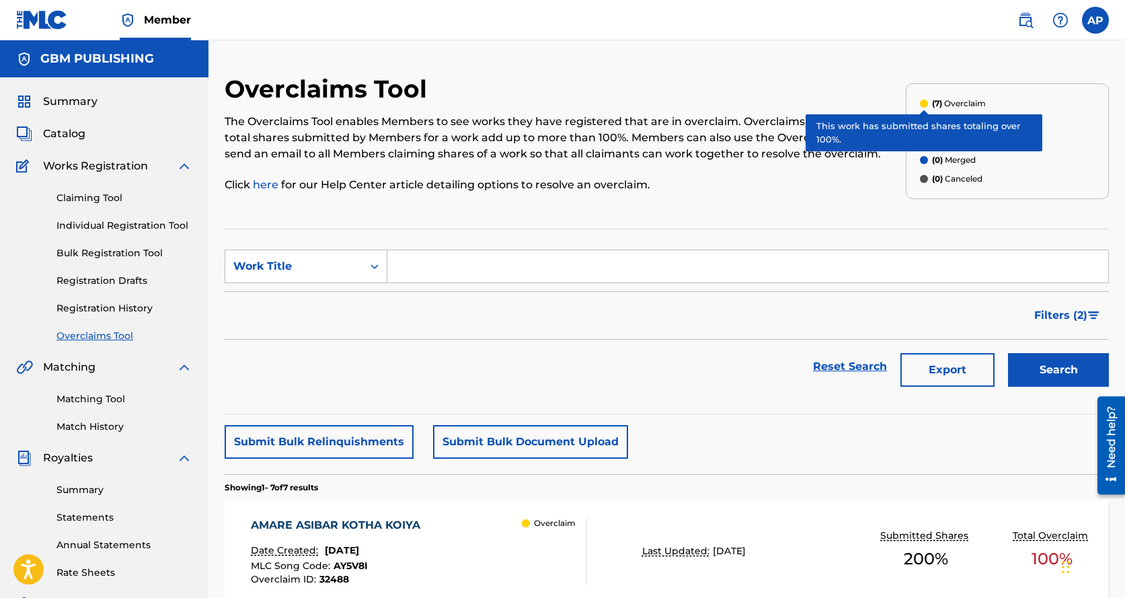
click at [927, 100] on div "(7) Overclaim" at bounding box center [953, 103] width 66 height 12
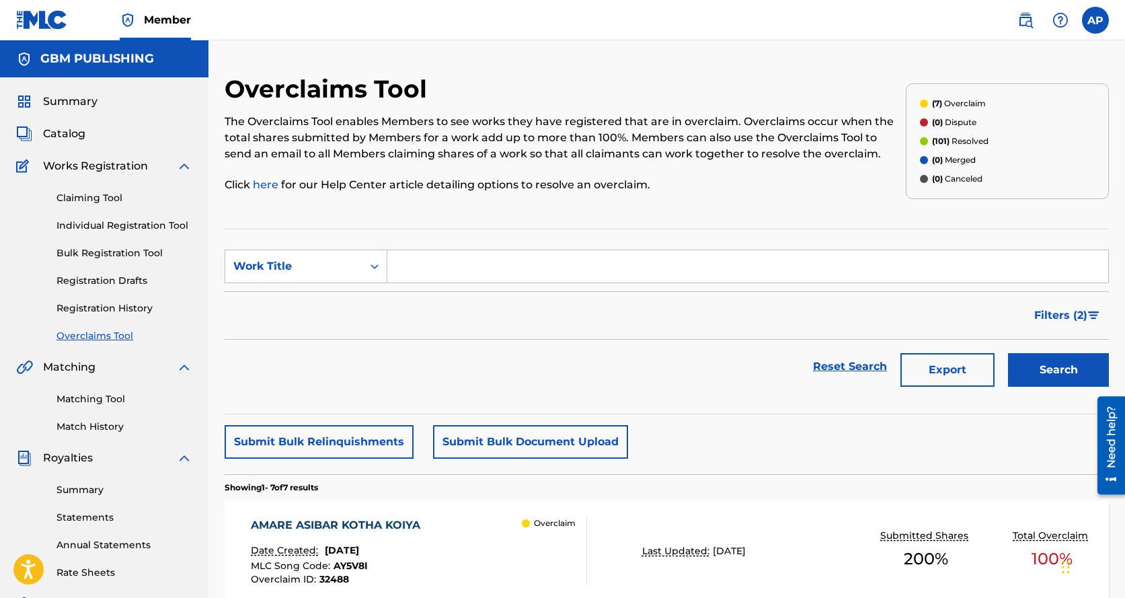
click at [1079, 315] on span "Filters ( 2 )" at bounding box center [1060, 315] width 53 height 16
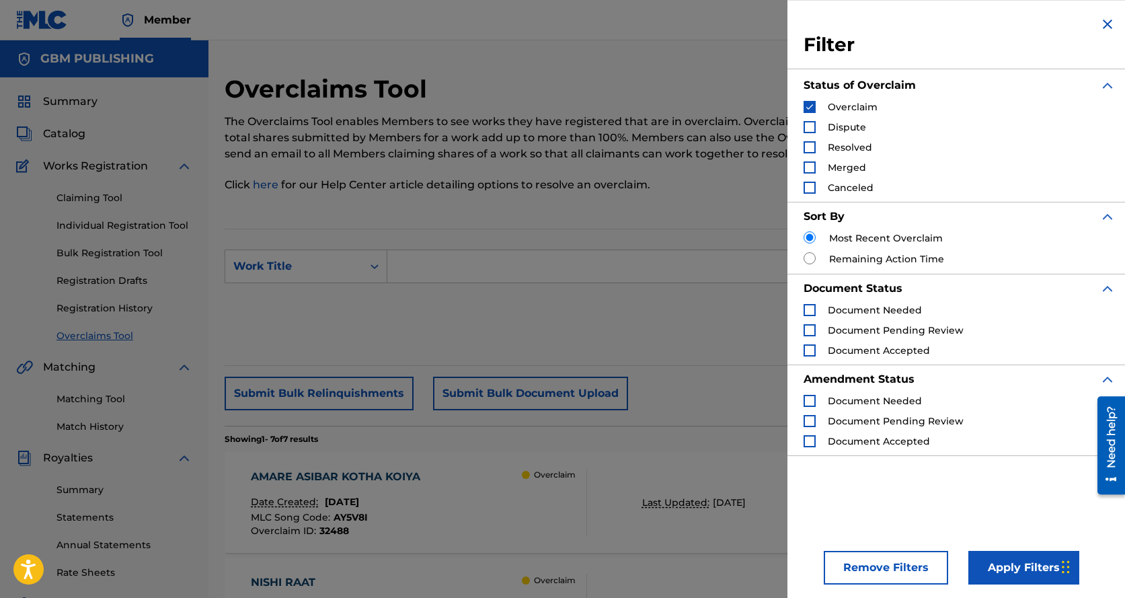
scroll to position [3, 0]
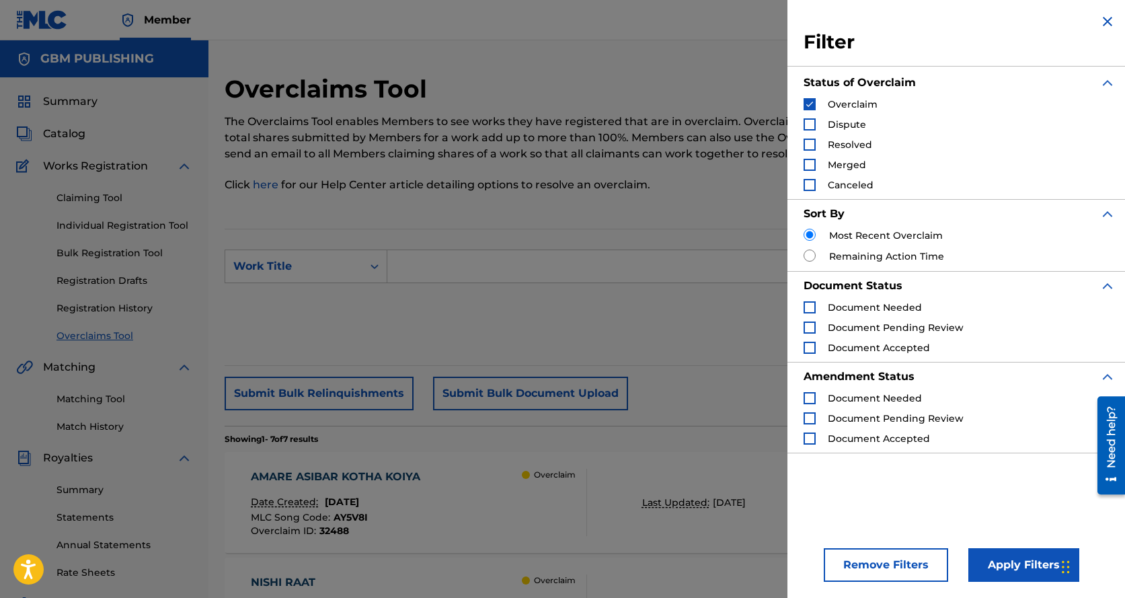
click at [881, 570] on button "Remove Filters" at bounding box center [886, 565] width 124 height 34
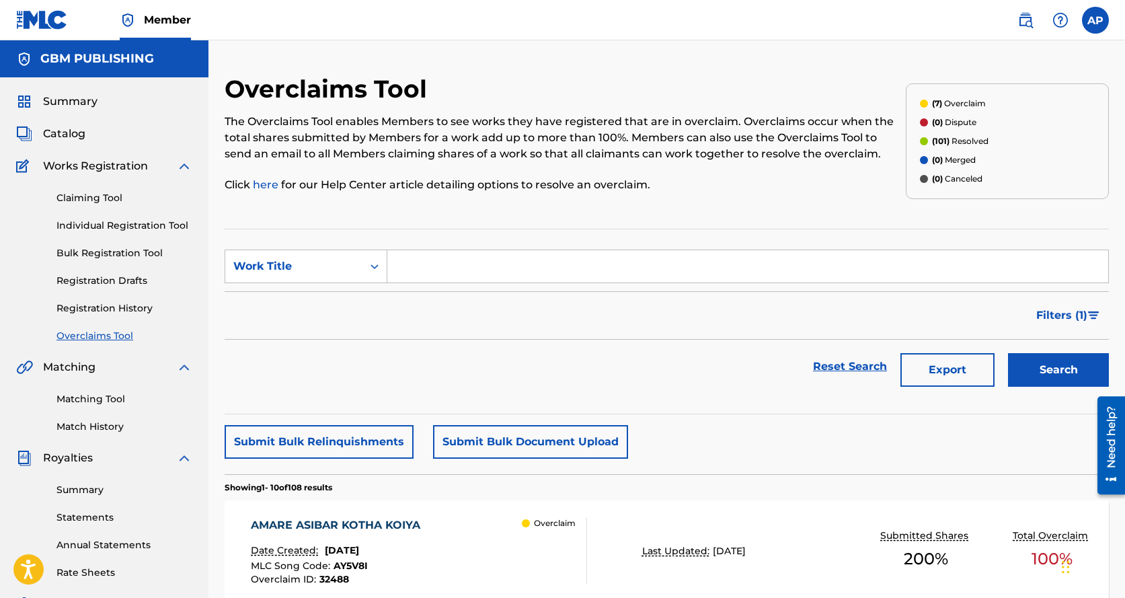
click at [851, 365] on link "Reset Search" at bounding box center [849, 367] width 87 height 30
click at [1071, 317] on span "Filters ( 1 )" at bounding box center [1061, 315] width 51 height 16
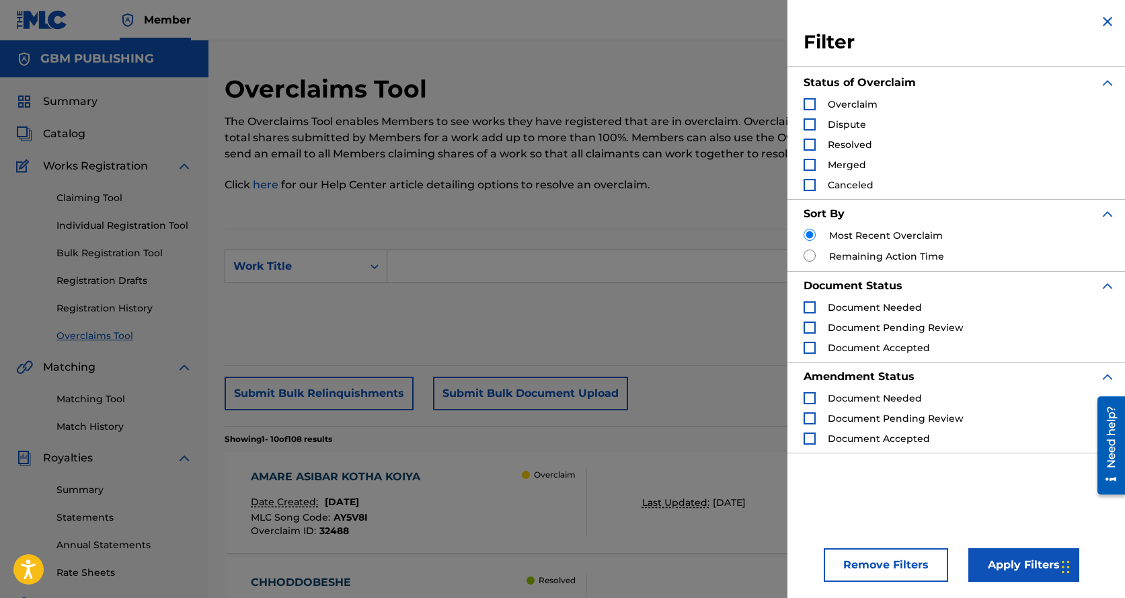
click at [810, 101] on div "Search Form" at bounding box center [809, 104] width 12 height 12
click at [1024, 563] on button "Apply Filters" at bounding box center [1023, 565] width 111 height 34
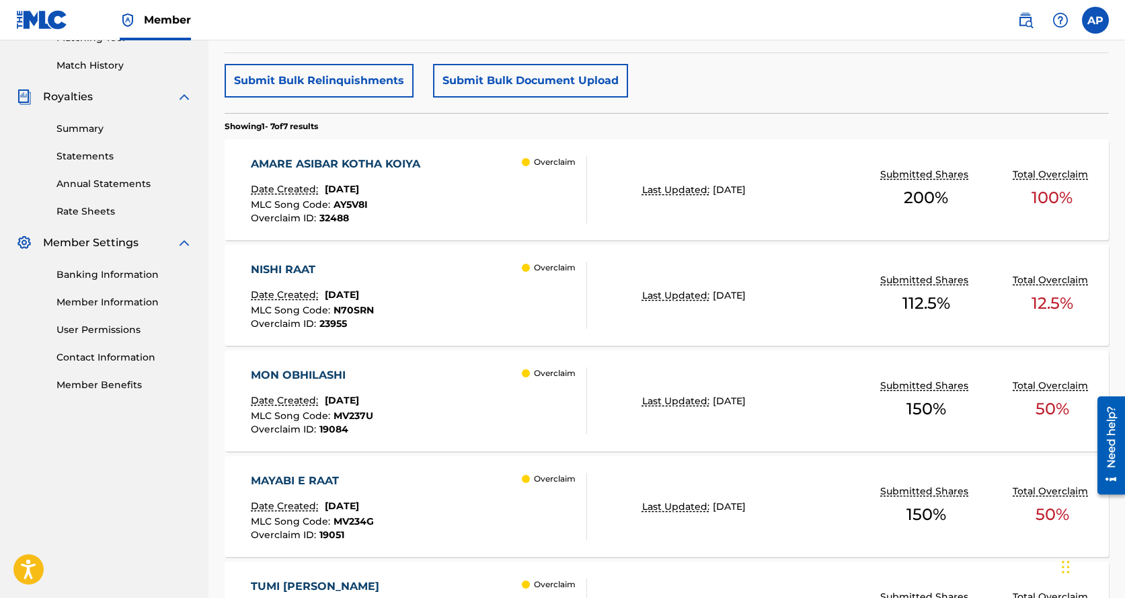
scroll to position [765, 0]
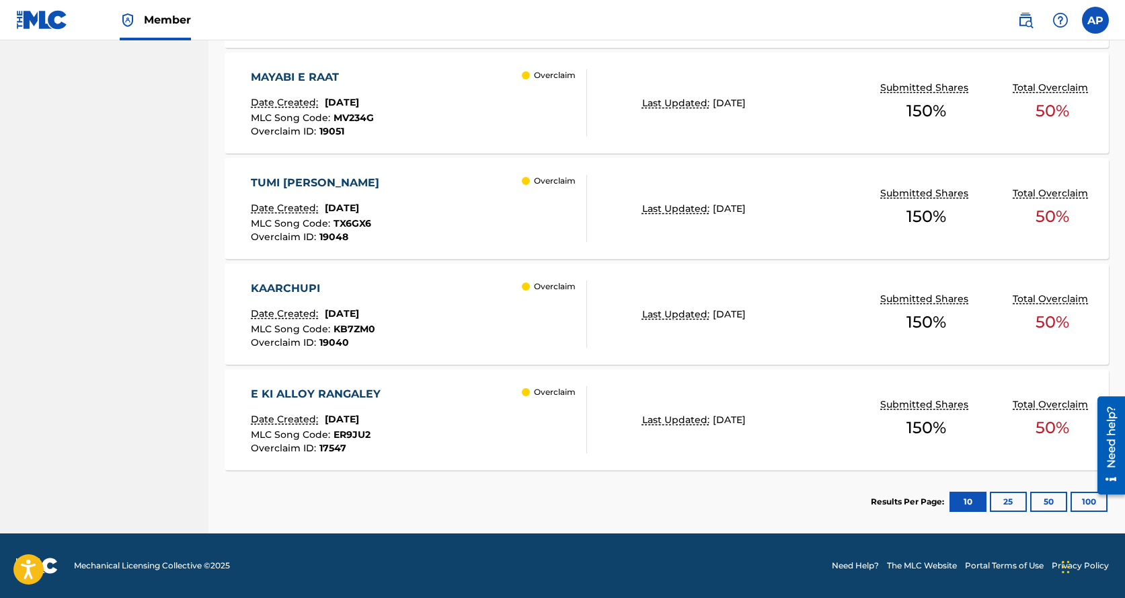
click at [350, 391] on div "E KI ALLOY RANGALEY" at bounding box center [319, 394] width 136 height 16
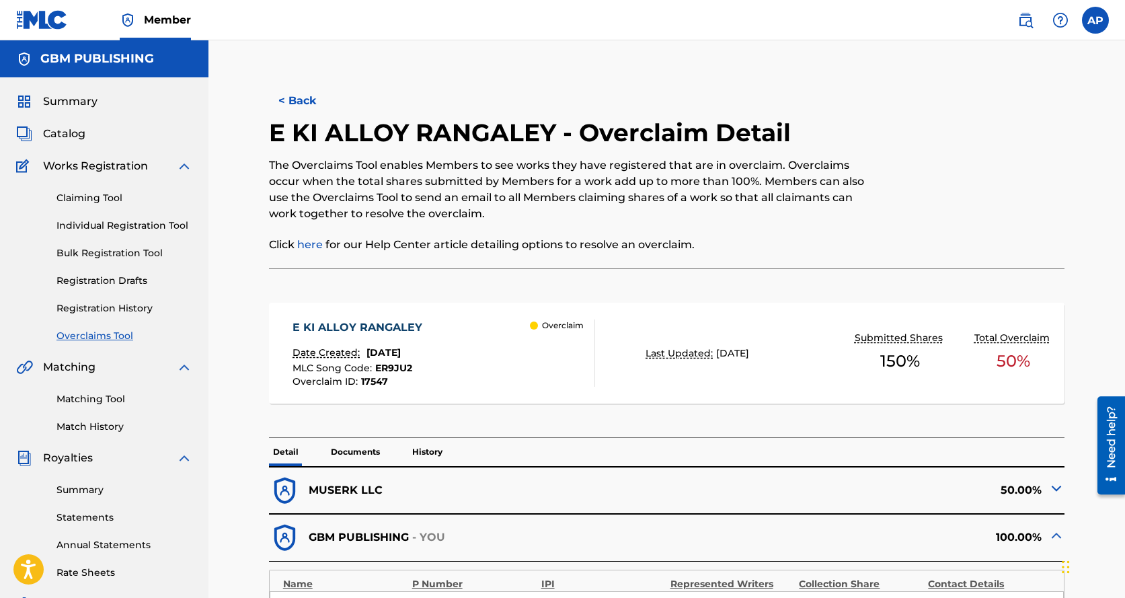
scroll to position [269, 0]
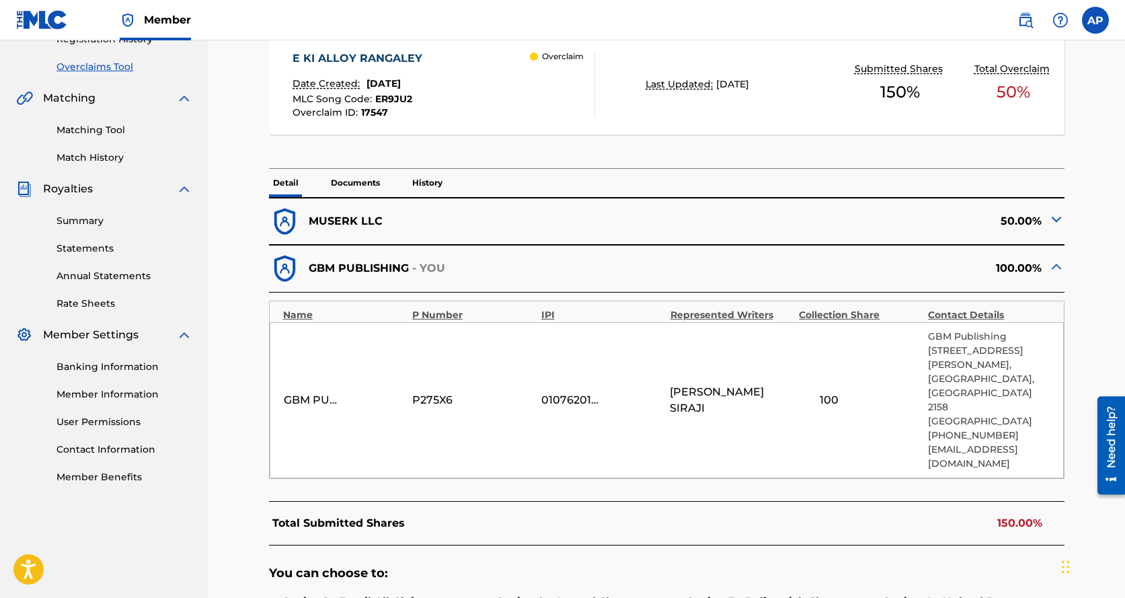
click at [1060, 217] on img at bounding box center [1056, 219] width 16 height 16
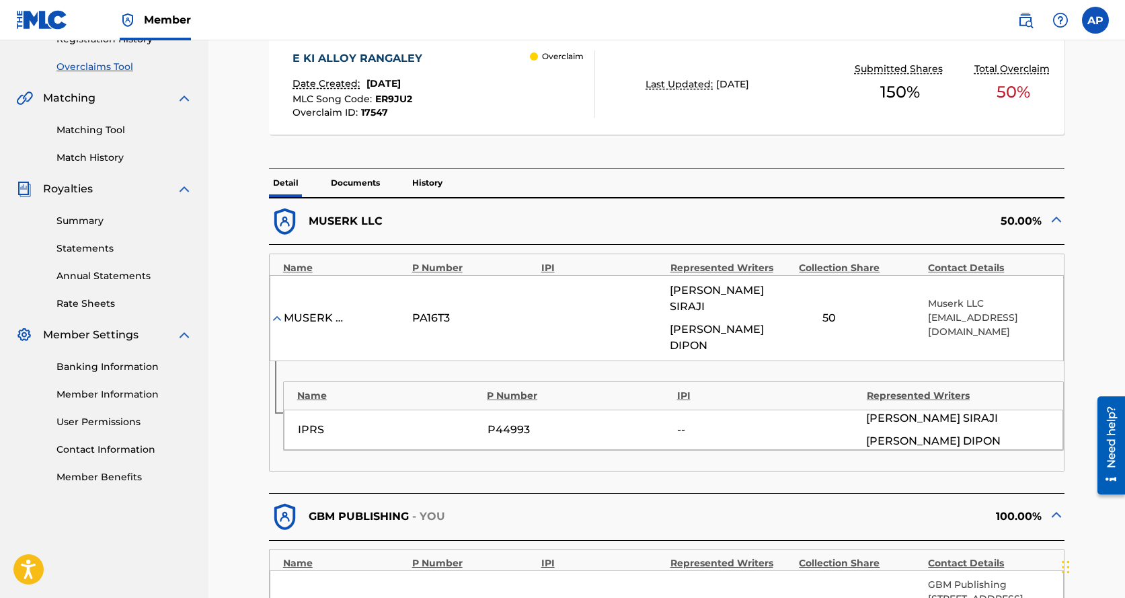
click at [1058, 220] on img at bounding box center [1056, 219] width 16 height 16
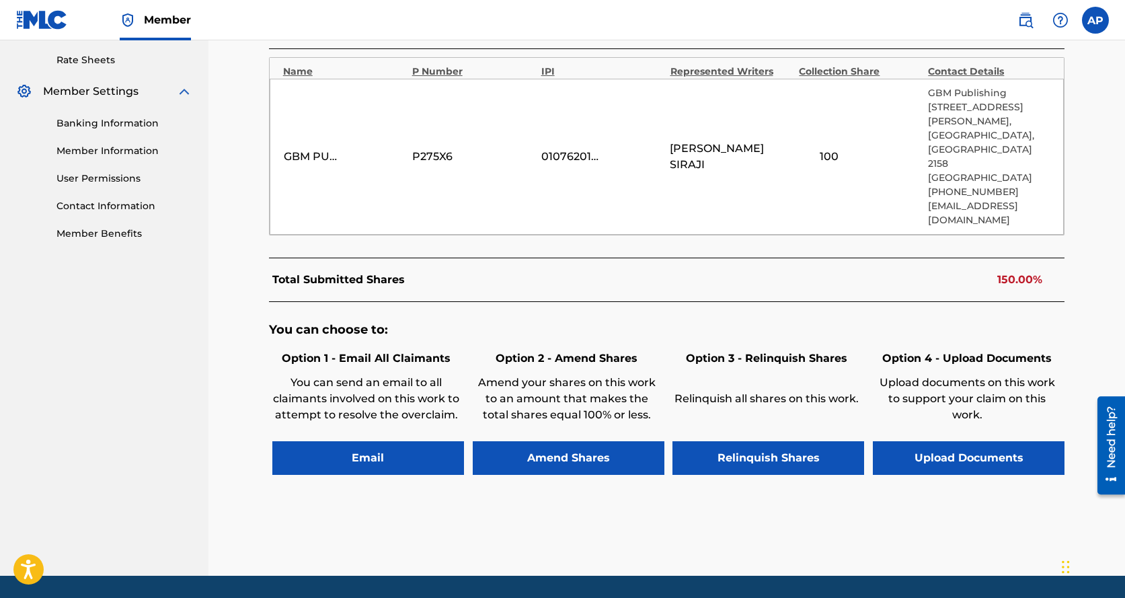
scroll to position [176, 0]
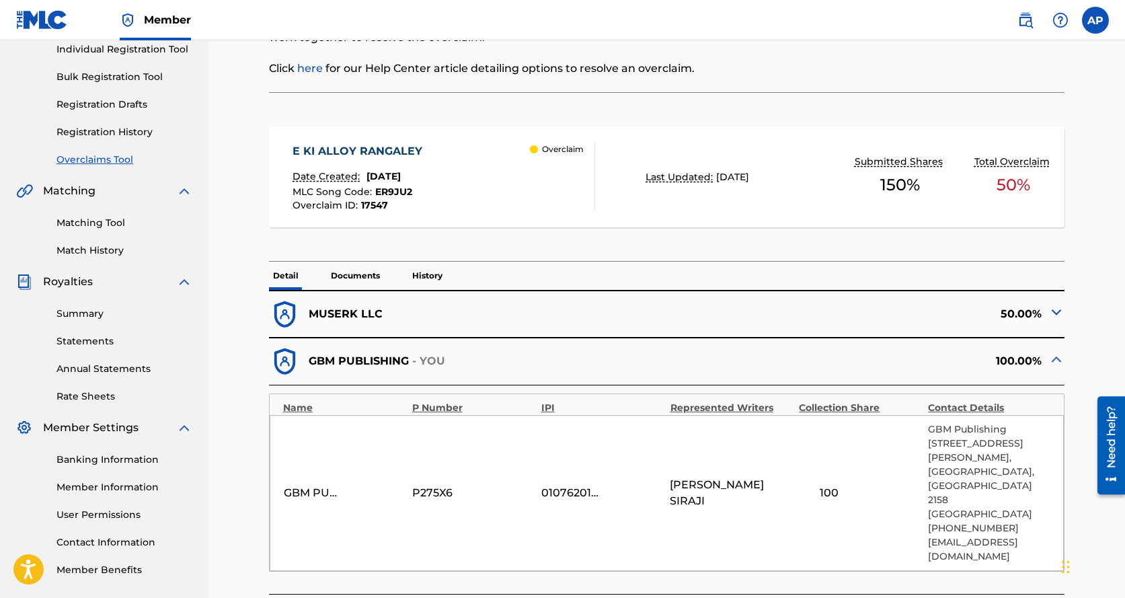
click at [1055, 312] on img at bounding box center [1056, 312] width 16 height 16
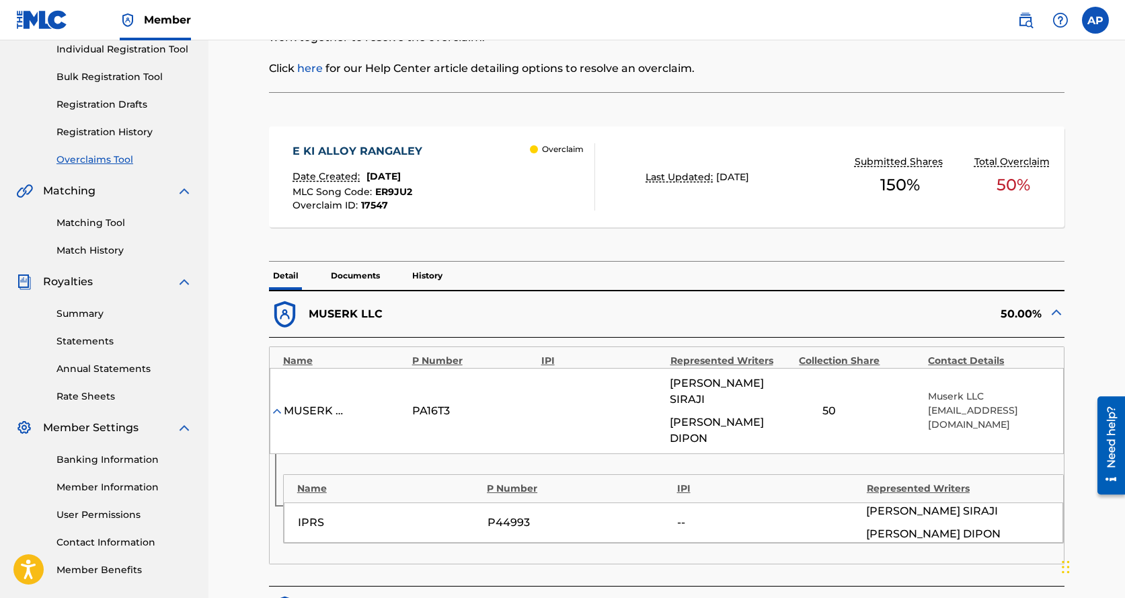
click at [1055, 312] on img at bounding box center [1056, 312] width 16 height 16
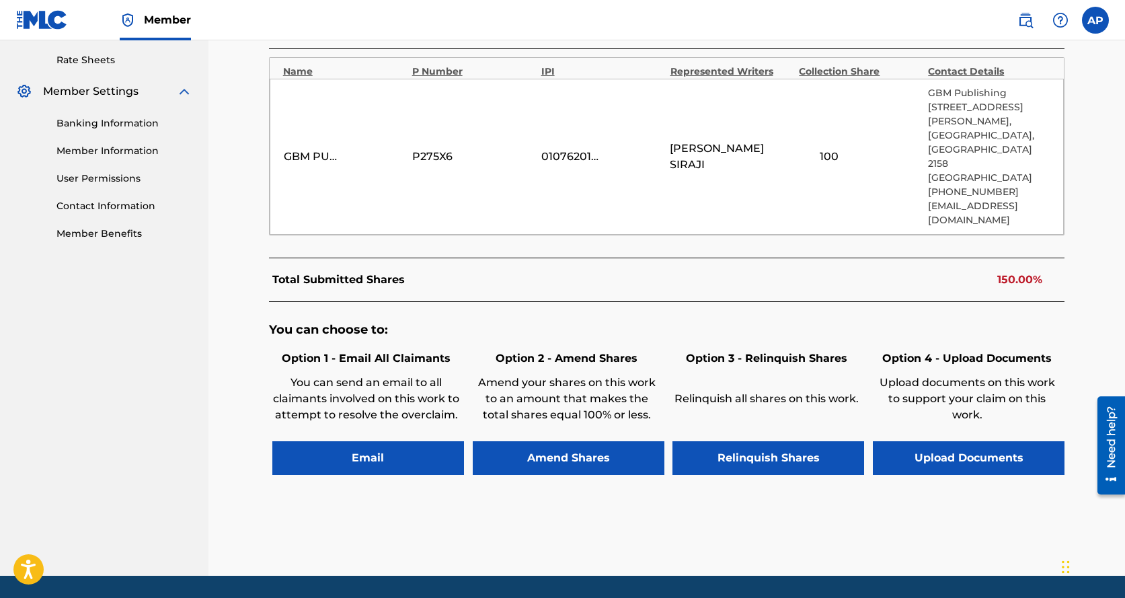
scroll to position [0, 0]
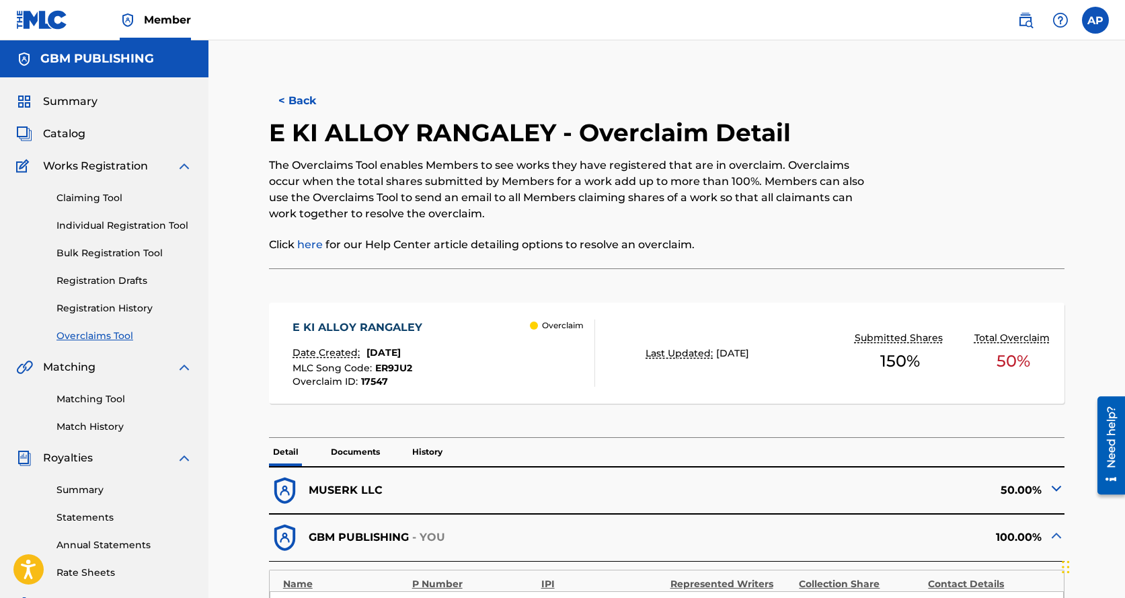
click at [58, 100] on span "Summary" at bounding box center [70, 101] width 54 height 16
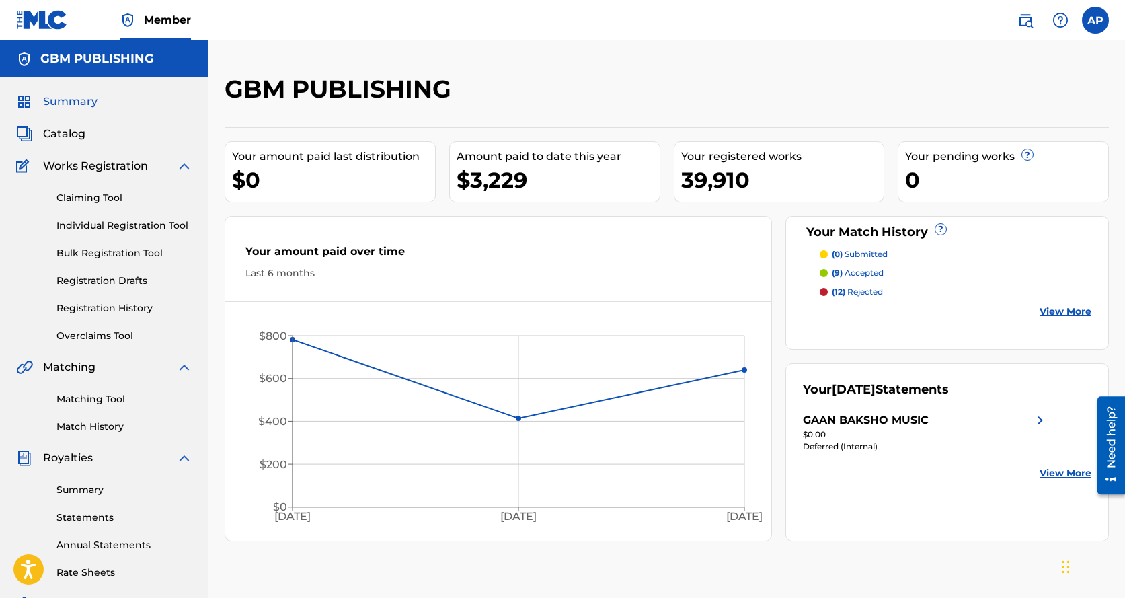
scroll to position [236, 0]
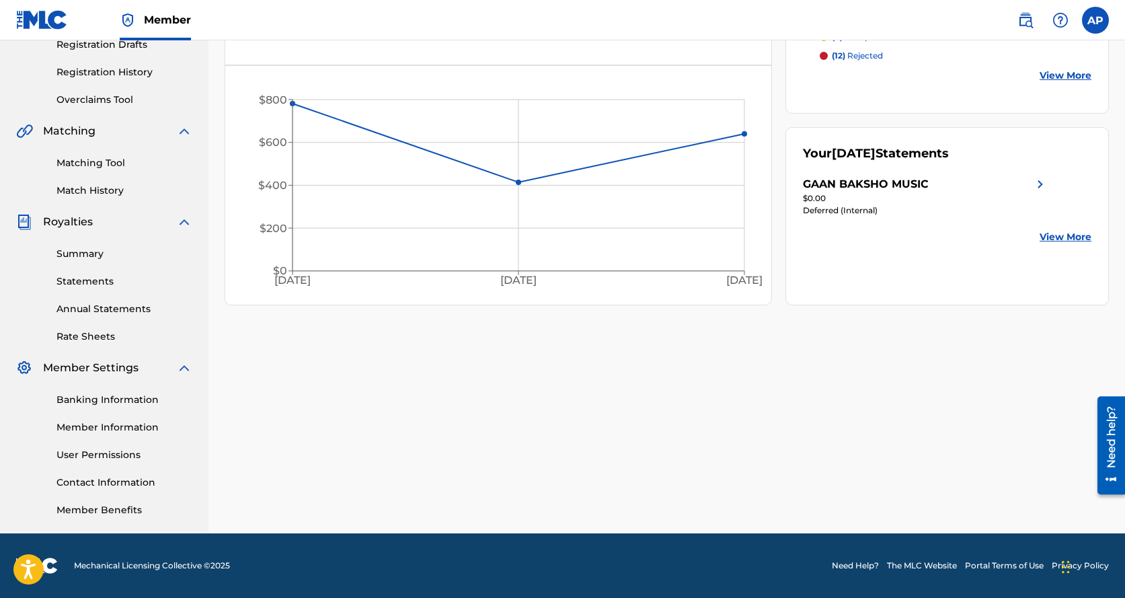
click at [125, 395] on link "Banking Information" at bounding box center [124, 400] width 136 height 14
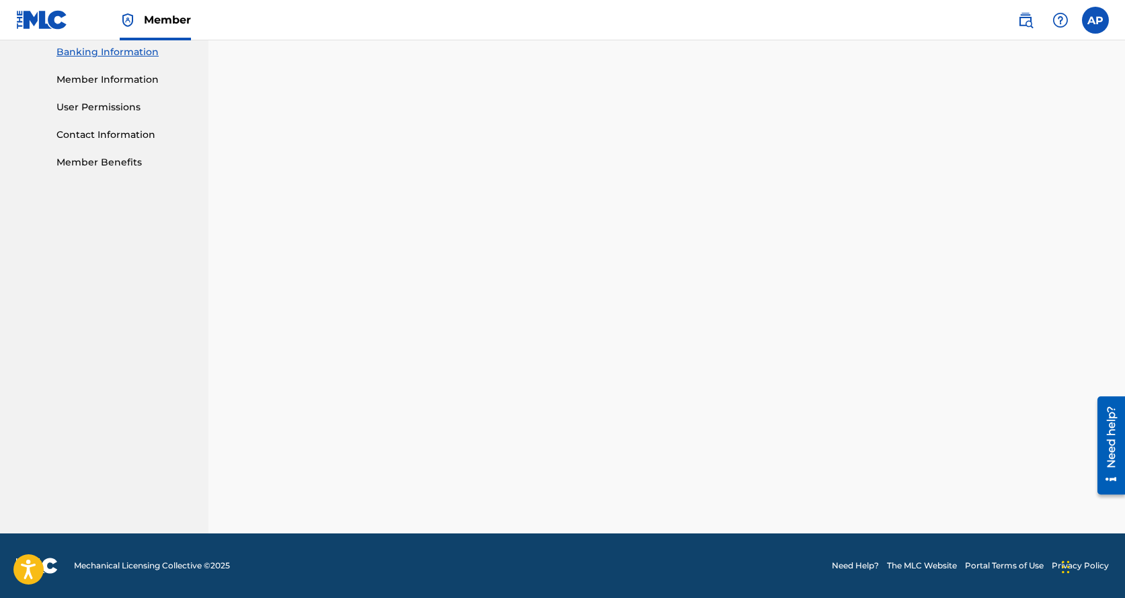
scroll to position [113, 0]
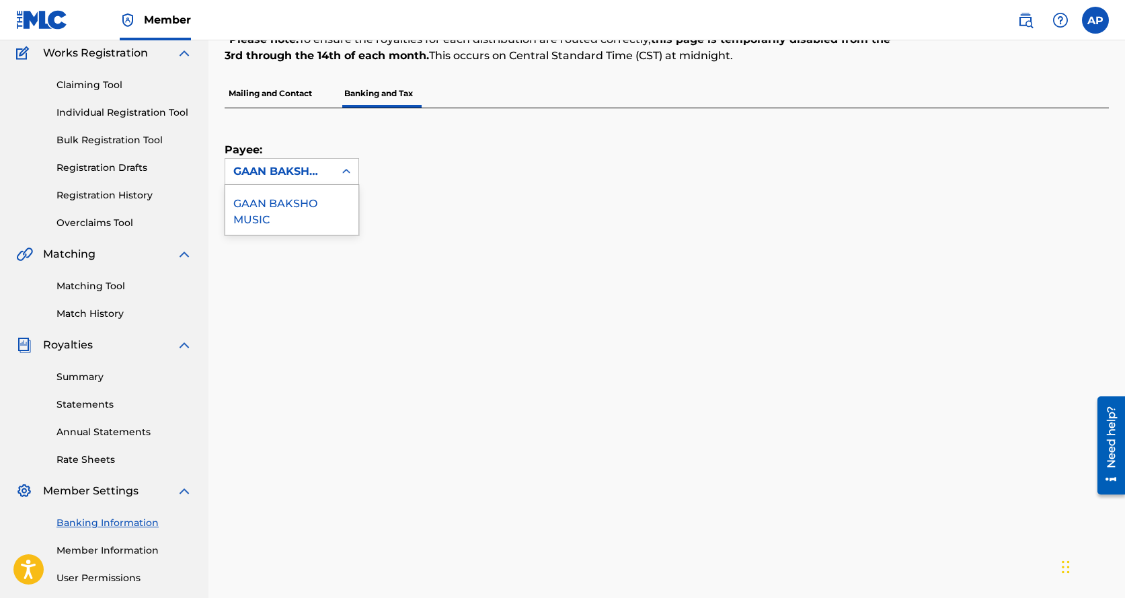
click at [286, 167] on div "GAAN BAKSHO MUSIC" at bounding box center [279, 171] width 93 height 16
click at [281, 212] on div "GAAN BAKSHO MUSIC" at bounding box center [291, 210] width 133 height 50
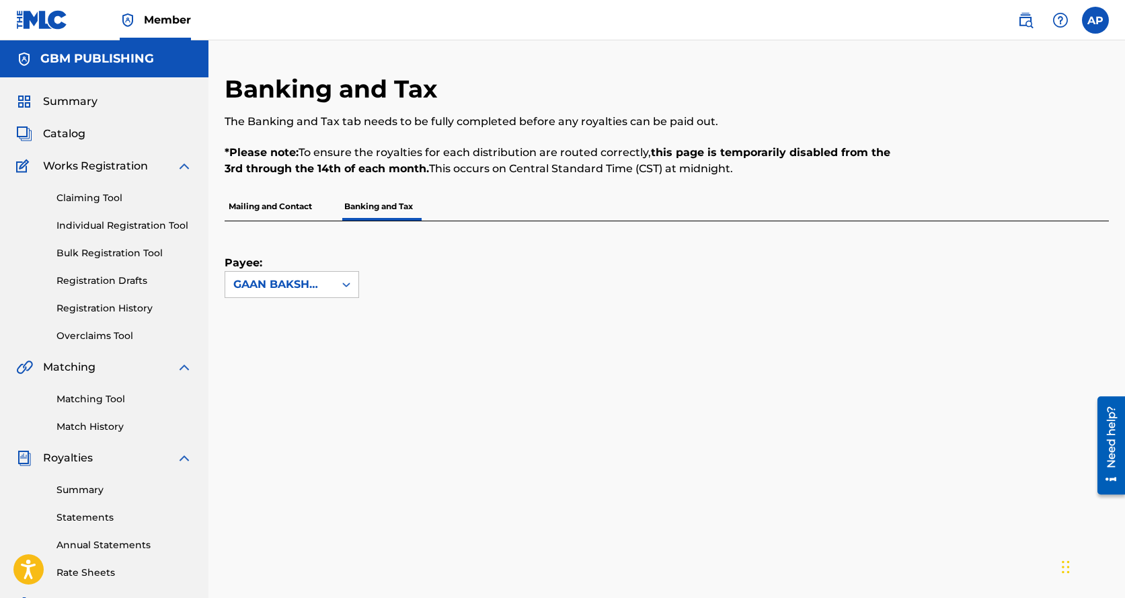
click at [69, 107] on span "Summary" at bounding box center [70, 101] width 54 height 16
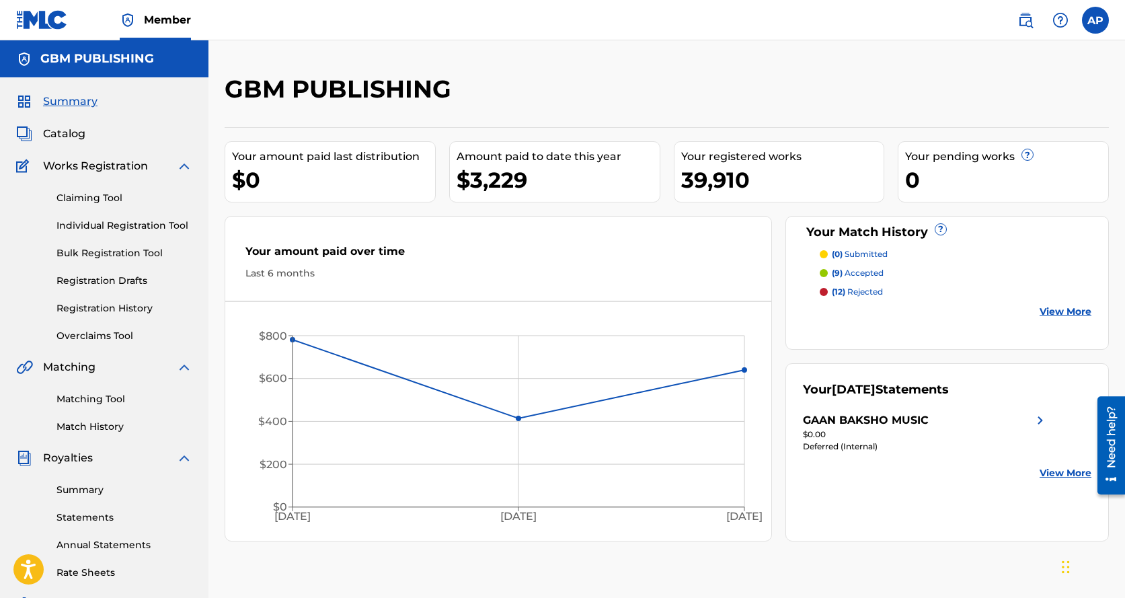
scroll to position [236, 0]
